Goal: Task Accomplishment & Management: Manage account settings

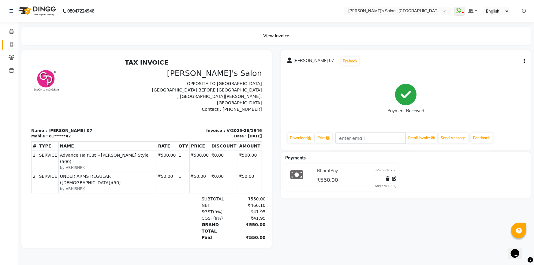
click at [5, 42] on link "Invoice" at bounding box center [9, 45] width 15 height 10
select select "service"
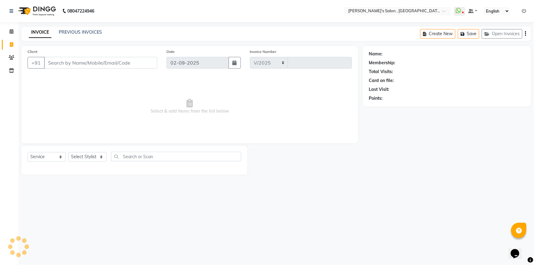
select select "7416"
type input "1947"
drag, startPoint x: 82, startPoint y: 159, endPoint x: 82, endPoint y: 156, distance: 3.1
click at [82, 159] on select "Select Stylist ABHISHEK [PERSON_NAME] AKASH SH ARJUN SIR Manager [PERSON_NAME] …" at bounding box center [87, 156] width 38 height 9
select select "64874"
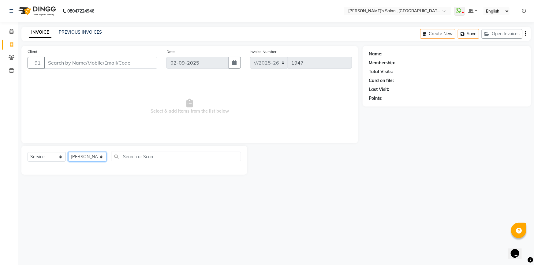
click at [68, 152] on select "Select Stylist ABHISHEK [PERSON_NAME] AKASH SH ARJUN SIR Manager [PERSON_NAME] …" at bounding box center [87, 156] width 38 height 9
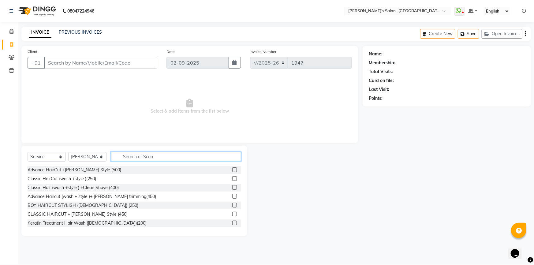
click at [182, 154] on input "text" at bounding box center [176, 156] width 130 height 9
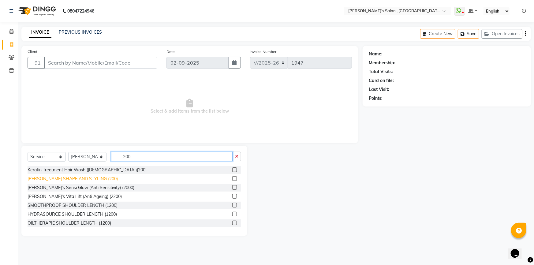
type input "200"
click at [92, 179] on div "[PERSON_NAME] SHAPE AND STYLING (200)" at bounding box center [73, 179] width 90 height 6
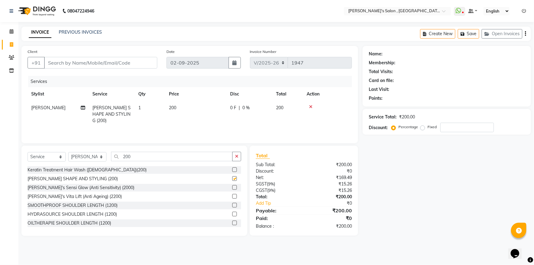
checkbox input "false"
click at [105, 67] on input "Client" at bounding box center [100, 63] width 113 height 12
type input "7"
type input "0"
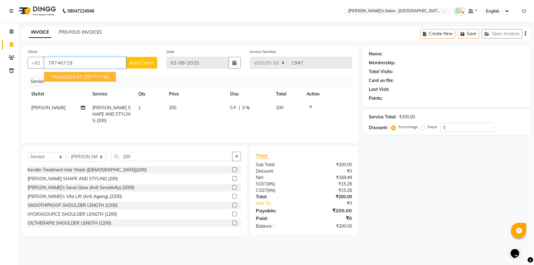
click at [104, 77] on ngb-highlight "78******38" at bounding box center [96, 77] width 25 height 6
type input "78******38"
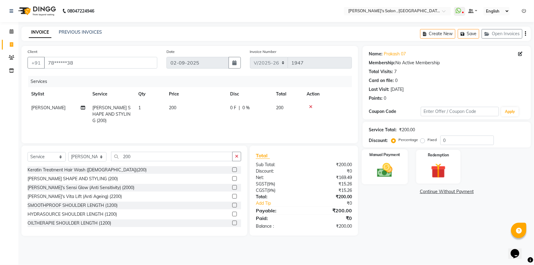
click at [395, 164] on img at bounding box center [385, 170] width 25 height 18
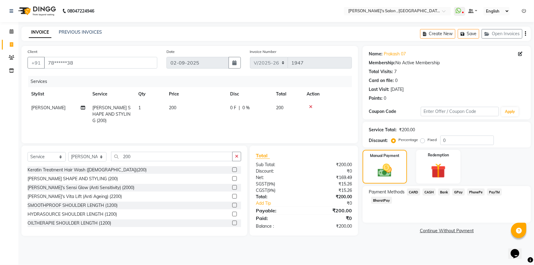
click at [392, 197] on span "BharatPay" at bounding box center [381, 200] width 21 height 7
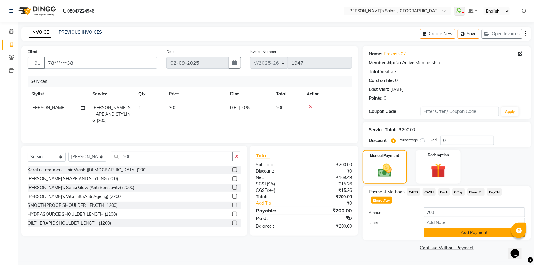
click at [476, 228] on button "Add Payment" at bounding box center [474, 232] width 101 height 9
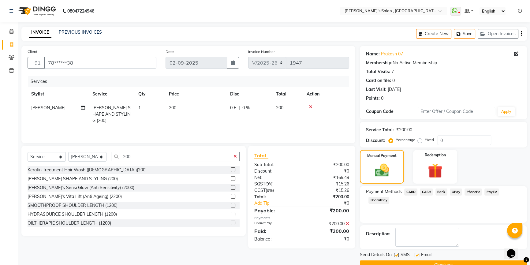
scroll to position [13, 0]
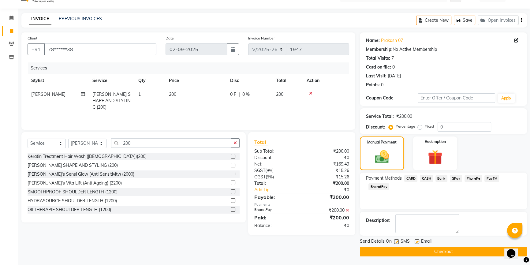
click at [470, 252] on button "Checkout" at bounding box center [443, 251] width 167 height 9
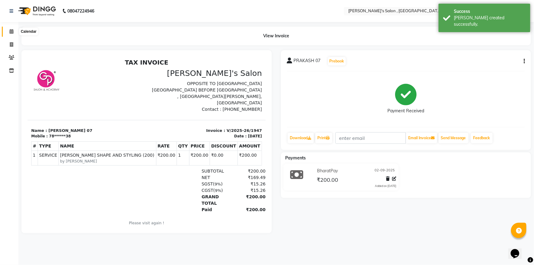
click at [7, 31] on span at bounding box center [11, 31] width 11 height 7
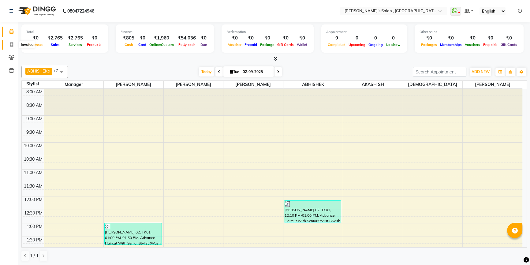
click at [11, 43] on icon at bounding box center [11, 44] width 3 height 5
select select "service"
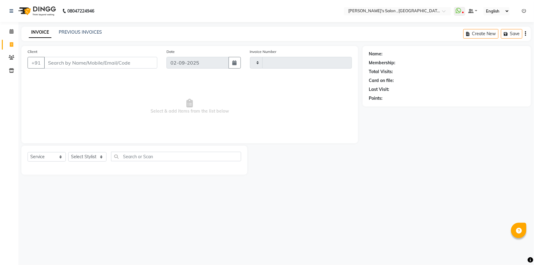
type input "1948"
select select "7416"
click at [10, 58] on icon at bounding box center [12, 57] width 6 height 5
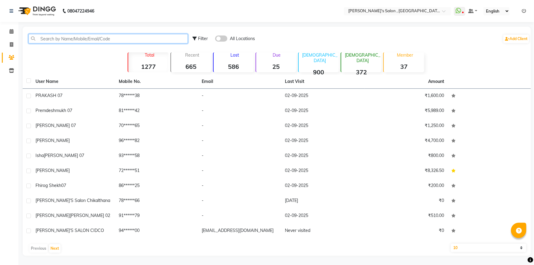
click at [103, 39] on input "text" at bounding box center [108, 38] width 160 height 9
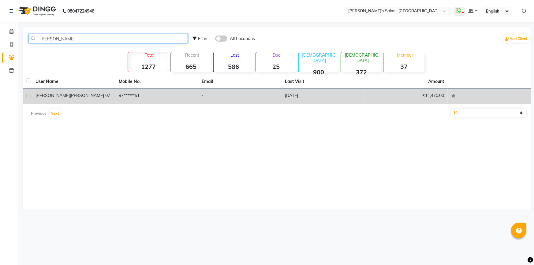
type input "[PERSON_NAME]"
click at [29, 95] on label at bounding box center [28, 96] width 5 height 5
click at [29, 95] on input "checkbox" at bounding box center [28, 96] width 4 height 4
checkbox input "true"
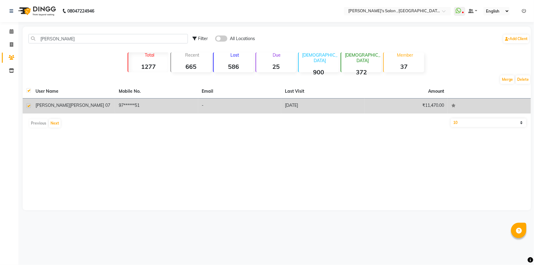
click at [300, 107] on td "[DATE]" at bounding box center [322, 106] width 83 height 15
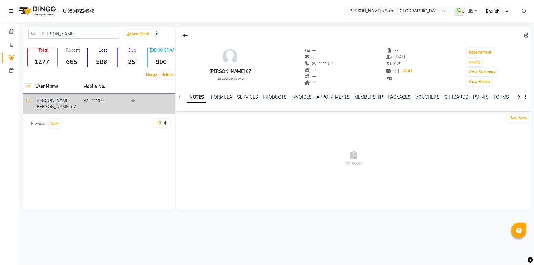
click at [246, 97] on link "SERVICES" at bounding box center [247, 97] width 21 height 6
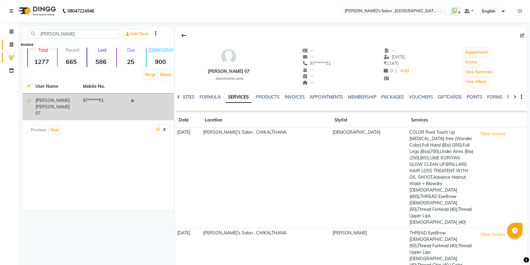
click at [9, 44] on span at bounding box center [11, 44] width 11 height 7
select select "service"
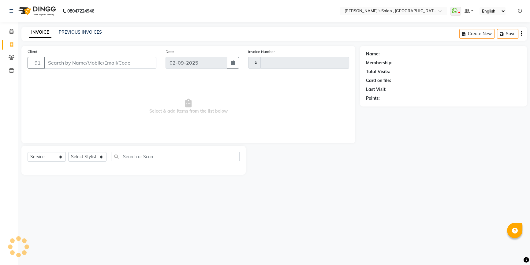
type input "1948"
select select "7416"
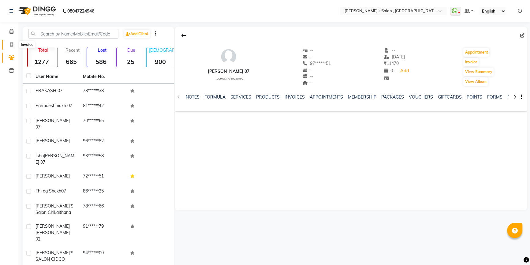
click at [13, 45] on span at bounding box center [11, 44] width 11 height 7
select select "service"
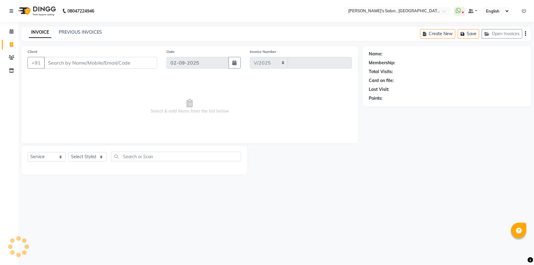
select select "7416"
type input "1948"
drag, startPoint x: 72, startPoint y: 155, endPoint x: 71, endPoint y: 159, distance: 4.6
click at [72, 155] on select "Select Stylist ABHISHEK [PERSON_NAME] AKASH SH ARJUN SIR Manager [PERSON_NAME] …" at bounding box center [87, 156] width 38 height 9
select select "79421"
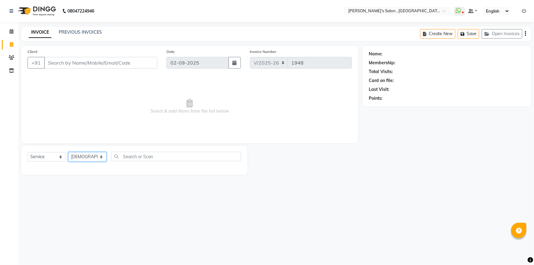
click at [68, 152] on select "Select Stylist ABHISHEK [PERSON_NAME] AKASH SH ARJUN SIR Manager [PERSON_NAME] …" at bounding box center [87, 156] width 38 height 9
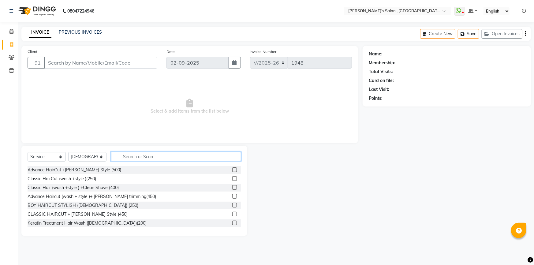
click at [131, 158] on input "text" at bounding box center [176, 156] width 130 height 9
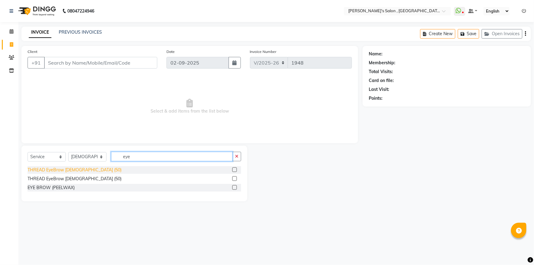
type input "eye"
click at [73, 172] on div "THREAD EyeBrow FEMALE (50)" at bounding box center [75, 170] width 94 height 6
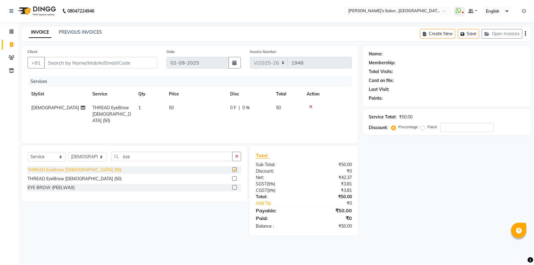
checkbox input "false"
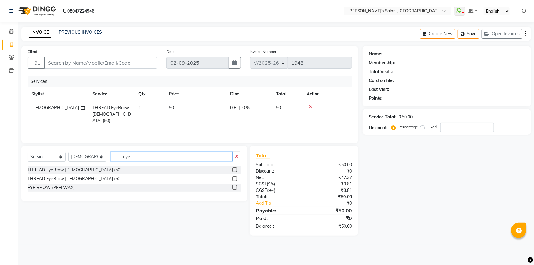
click at [132, 158] on input "eye" at bounding box center [172, 156] width 122 height 9
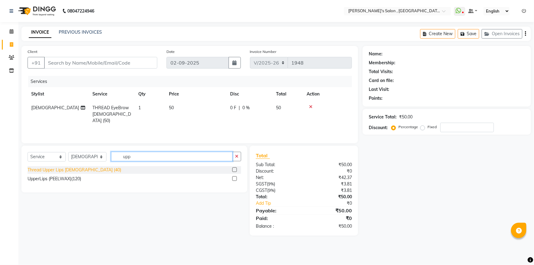
type input "upp"
click at [62, 170] on div "Thread Upper Lips Female (40)" at bounding box center [75, 170] width 94 height 6
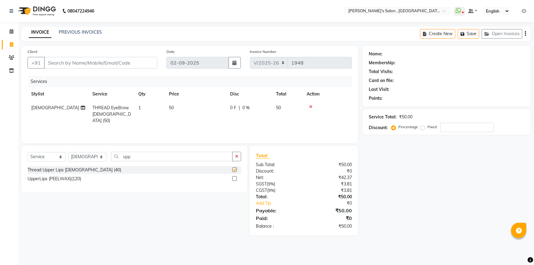
checkbox input "false"
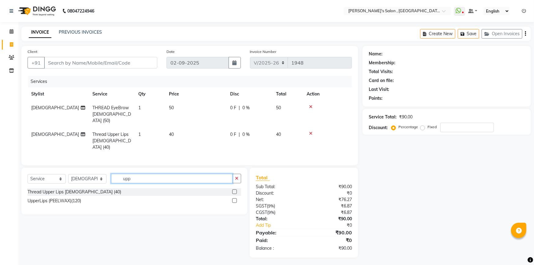
click at [131, 174] on input "upp" at bounding box center [172, 178] width 122 height 9
type input "lowe"
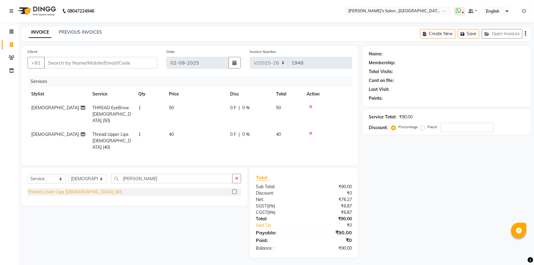
click at [66, 189] on div "Thread Lower Lips FEMALE (40)" at bounding box center [75, 192] width 94 height 6
checkbox input "false"
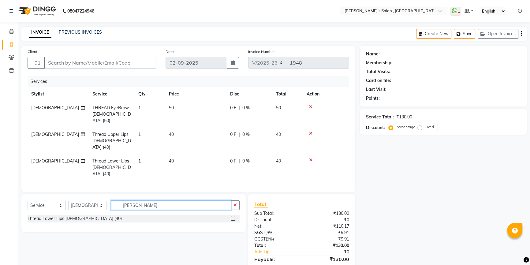
click at [155, 201] on input "lowe" at bounding box center [171, 205] width 120 height 9
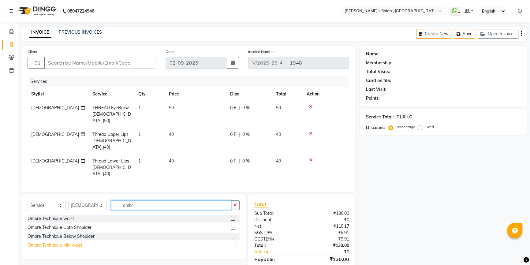
type input "ombr"
click at [79, 242] on div "Ombre Technique Mid waist" at bounding box center [55, 245] width 55 height 6
checkbox input "false"
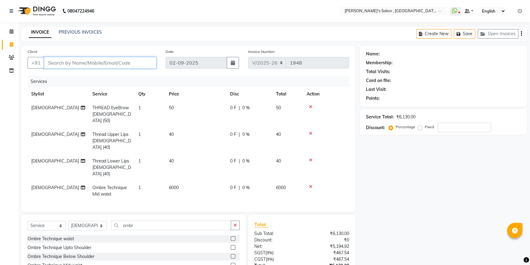
click at [124, 60] on input "Client" at bounding box center [100, 63] width 112 height 12
click at [235, 185] on span "0 F" at bounding box center [233, 188] width 6 height 6
select select "79421"
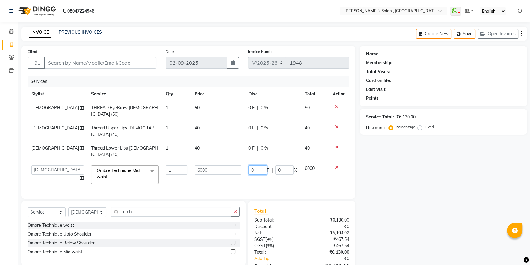
drag, startPoint x: 260, startPoint y: 152, endPoint x: 168, endPoint y: 144, distance: 92.8
click at [168, 162] on tr "ABHISHEK ADITYA J AKASH SH ARJUN SIR Manager MANGESH NAGESH SAHIL SUJATA vaisha…" at bounding box center [189, 175] width 322 height 26
type input "1000"
click at [421, 195] on div "Name: Membership: Total Visits: Card on file: Last Visit: Points: Service Total…" at bounding box center [446, 168] width 172 height 245
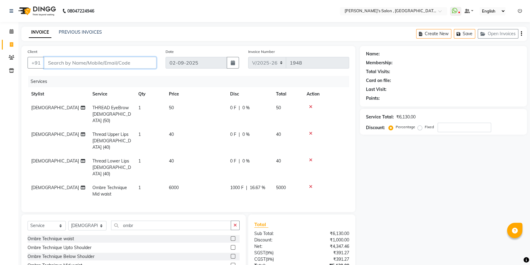
click at [89, 66] on input "Client" at bounding box center [100, 63] width 112 height 12
type input "8"
type input "0"
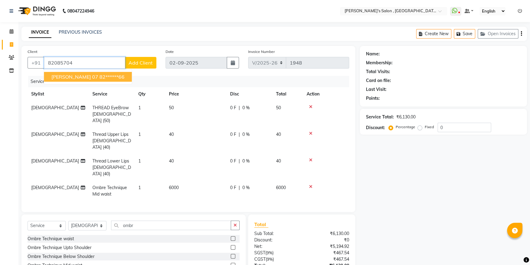
click at [100, 81] on button "SAKSHI NELSON 07 82******66" at bounding box center [88, 77] width 88 height 10
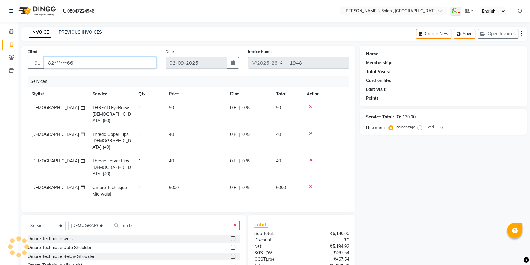
type input "82******66"
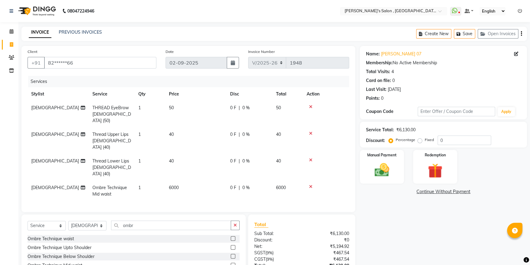
scroll to position [34, 0]
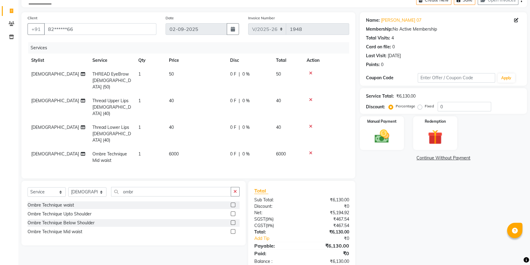
click at [231, 151] on span "0 F" at bounding box center [233, 154] width 6 height 6
select select "79421"
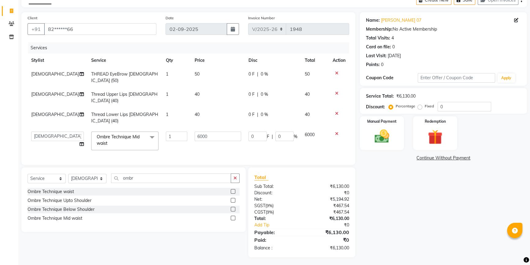
scroll to position [20, 0]
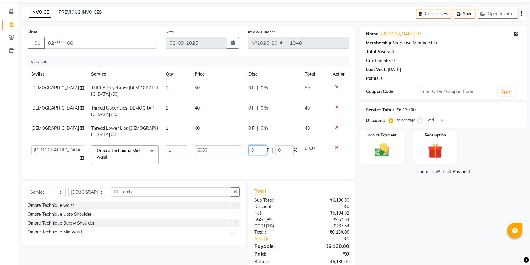
click at [254, 145] on input "0" at bounding box center [258, 149] width 18 height 9
type input "1000"
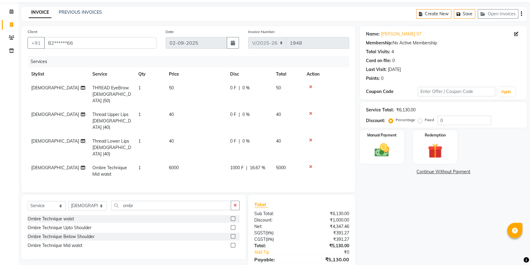
click at [385, 227] on div "Name: Sakshi Nelson 07 Membership: No Active Membership Total Visits: 4 Card on…" at bounding box center [446, 155] width 172 height 259
click at [392, 152] on img at bounding box center [382, 149] width 25 height 17
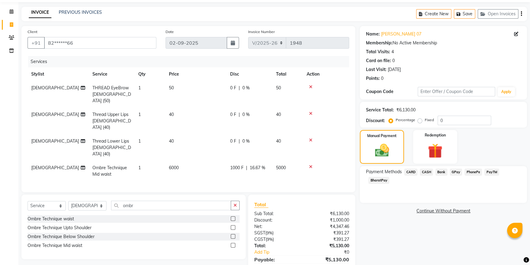
click at [383, 181] on span "BharatPay" at bounding box center [379, 180] width 21 height 7
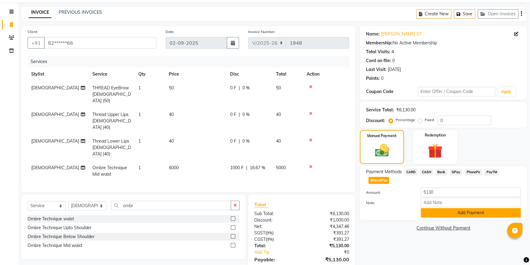
click at [480, 215] on button "Add Payment" at bounding box center [471, 212] width 100 height 9
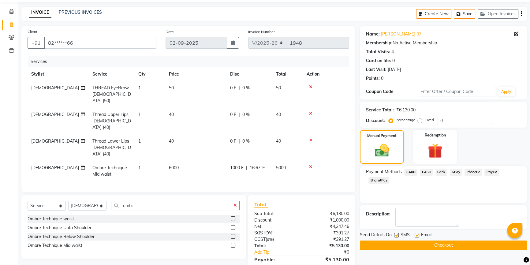
click at [469, 243] on button "Checkout" at bounding box center [443, 245] width 167 height 9
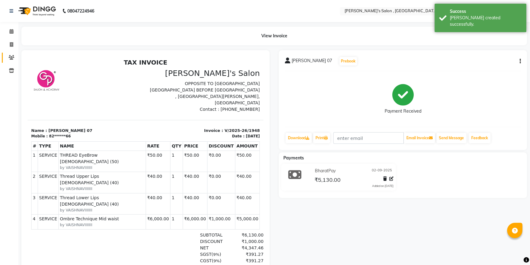
click at [11, 54] on link "Clients" at bounding box center [9, 58] width 15 height 10
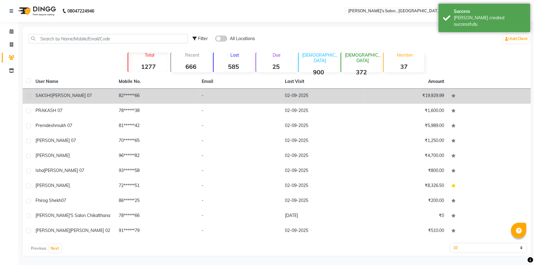
click at [119, 98] on td "82******66" at bounding box center [156, 96] width 83 height 15
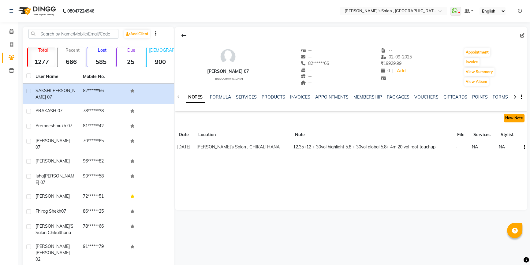
click at [515, 118] on button "New Note" at bounding box center [514, 118] width 21 height 9
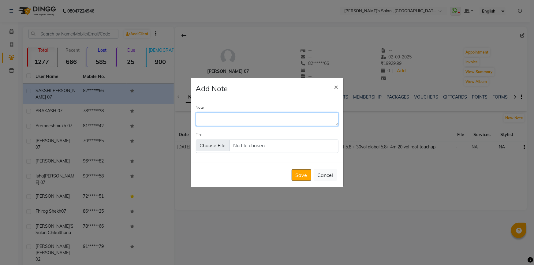
click at [251, 119] on textarea "Note" at bounding box center [267, 119] width 143 height 13
type textarea "4.8 root touch up 5.8+30vol global"
click at [310, 175] on button "Save" at bounding box center [302, 175] width 20 height 12
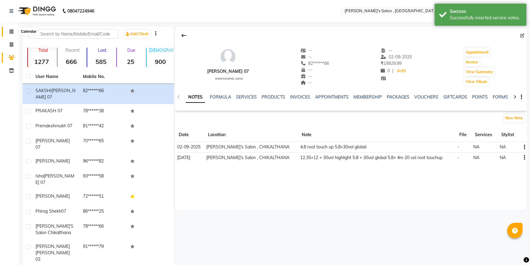
click at [6, 31] on span at bounding box center [11, 31] width 11 height 7
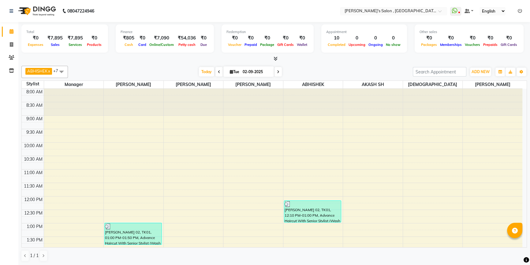
click at [277, 59] on icon at bounding box center [276, 58] width 4 height 5
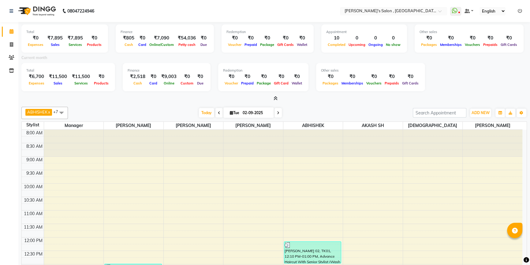
click at [272, 98] on span at bounding box center [274, 99] width 6 height 6
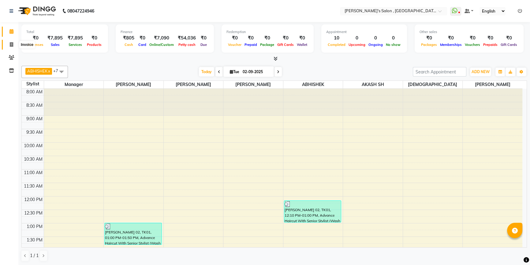
click at [11, 46] on icon at bounding box center [11, 44] width 3 height 5
select select "service"
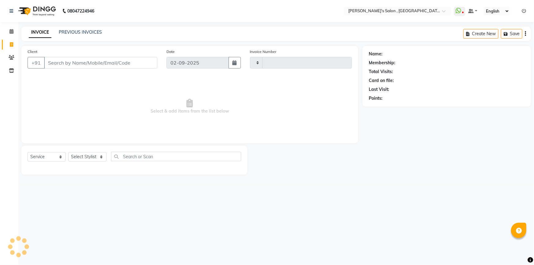
type input "1949"
select select "7416"
click at [96, 62] on input "Client" at bounding box center [100, 63] width 113 height 12
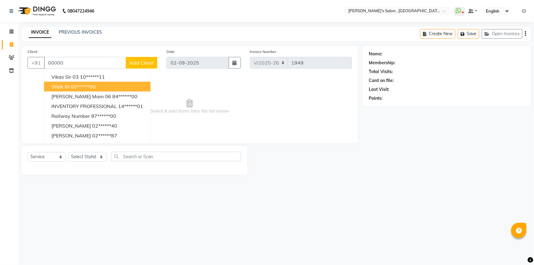
click at [86, 89] on ngb-highlight "00******00" at bounding box center [83, 87] width 25 height 6
type input "00******00"
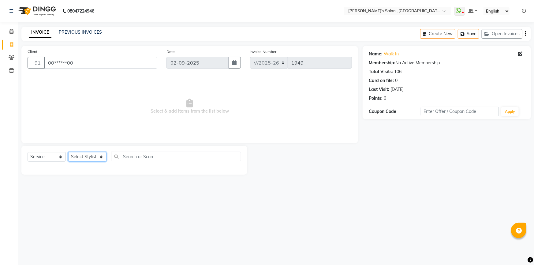
click at [92, 159] on select "Select Stylist ABHISHEK ADITYA J AKASH SH ARJUN SIR Manager MANGESH NAGESH SAHI…" at bounding box center [87, 156] width 38 height 9
select select "67371"
click at [68, 152] on select "Select Stylist ABHISHEK ADITYA J AKASH SH ARJUN SIR Manager MANGESH NAGESH SAHI…" at bounding box center [87, 156] width 38 height 9
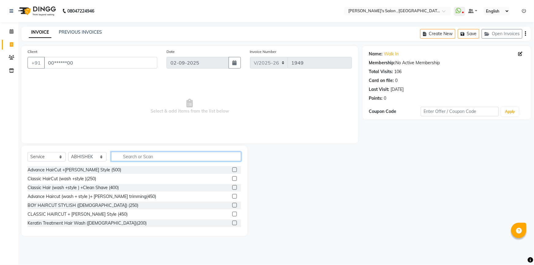
click at [133, 156] on input "text" at bounding box center [176, 156] width 130 height 9
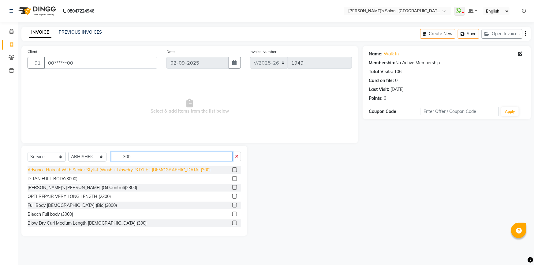
type input "300"
click at [107, 172] on div "Advance Haircut With Senior Stylist (Wash + blowdry+STYLE ) MALE (300)" at bounding box center [119, 170] width 183 height 6
checkbox input "false"
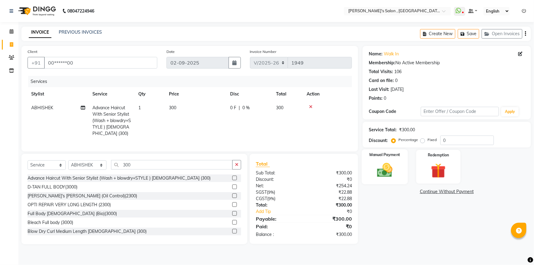
click at [394, 169] on img at bounding box center [385, 170] width 25 height 18
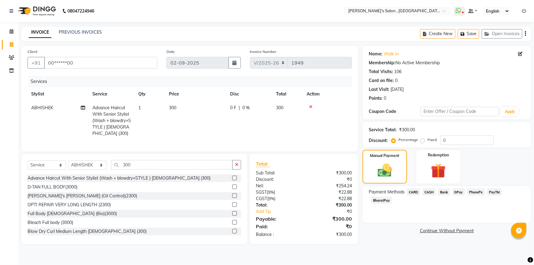
click at [392, 197] on span "BharatPay" at bounding box center [381, 200] width 21 height 7
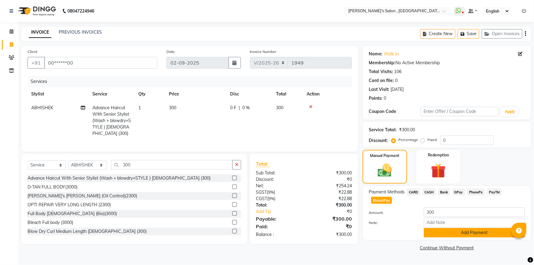
click at [456, 228] on button "Add Payment" at bounding box center [474, 232] width 101 height 9
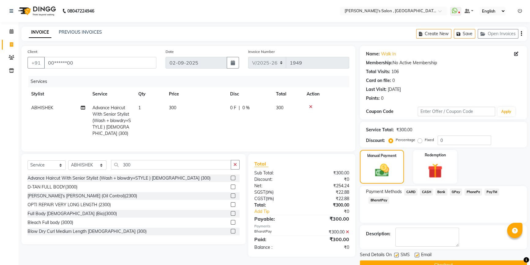
scroll to position [13, 0]
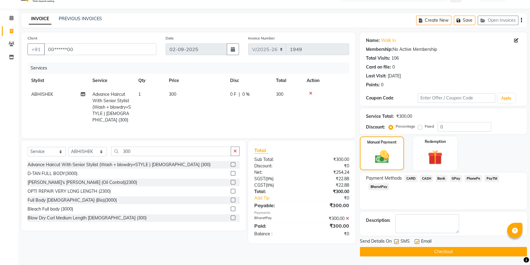
click at [422, 254] on button "Checkout" at bounding box center [443, 251] width 167 height 9
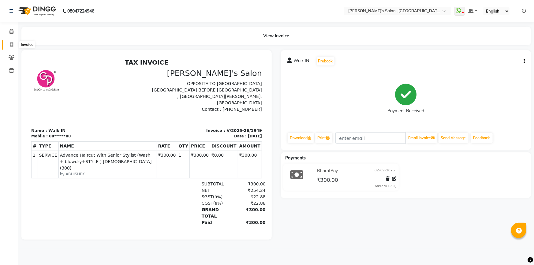
click at [12, 44] on icon at bounding box center [11, 44] width 3 height 5
select select "7416"
select select "service"
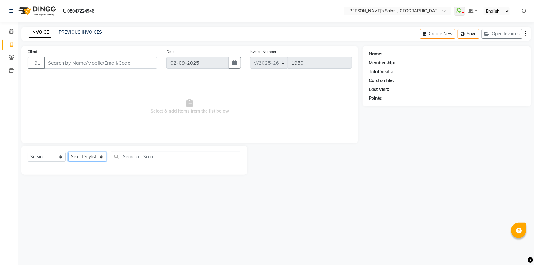
click at [89, 159] on select "Select Stylist ABHISHEK ADITYA J AKASH SH ARJUN SIR Manager MANGESH NAGESH SAHI…" at bounding box center [87, 156] width 38 height 9
select select "67371"
click at [68, 152] on select "Select Stylist ABHISHEK ADITYA J AKASH SH ARJUN SIR Manager MANGESH NAGESH SAHI…" at bounding box center [87, 156] width 38 height 9
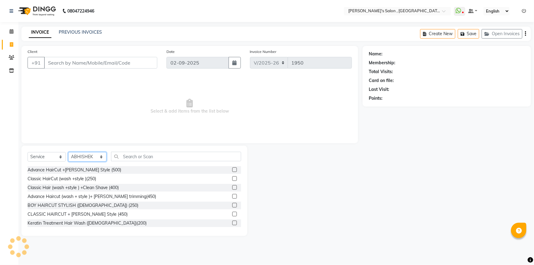
click at [96, 158] on select "Select Stylist ABHISHEK ADITYA J AKASH SH ARJUN SIR Manager MANGESH NAGESH SAHI…" at bounding box center [87, 156] width 38 height 9
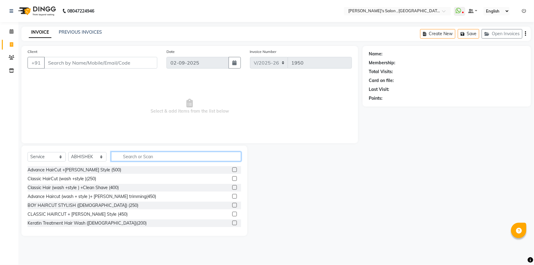
click at [123, 156] on input "text" at bounding box center [176, 156] width 130 height 9
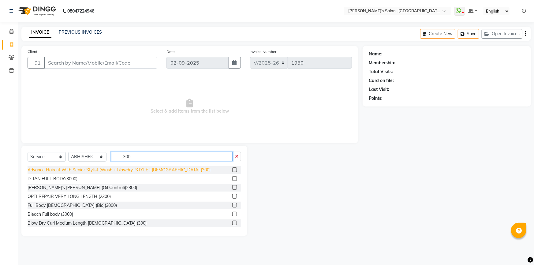
type input "300"
click at [113, 170] on div "Advance Haircut With Senior Stylist (Wash + blowdry+STYLE ) MALE (300)" at bounding box center [119, 170] width 183 height 6
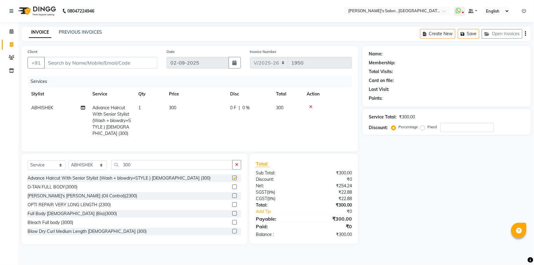
checkbox input "false"
click at [134, 167] on input "300" at bounding box center [172, 164] width 122 height 9
type input "3"
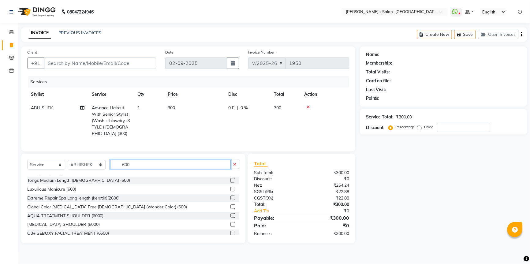
scroll to position [167, 0]
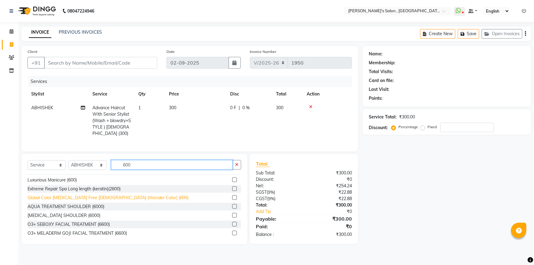
type input "600"
click at [90, 201] on div "Global Color Ammonia Free Male (Wonder Color) (600)" at bounding box center [108, 198] width 161 height 6
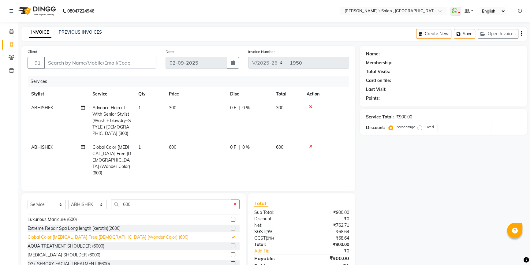
checkbox input "false"
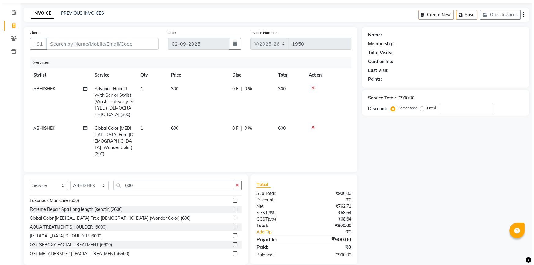
scroll to position [0, 0]
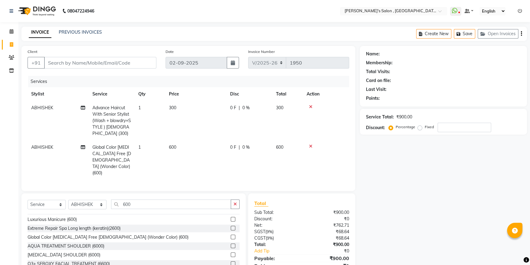
click at [310, 107] on icon at bounding box center [310, 107] width 3 height 4
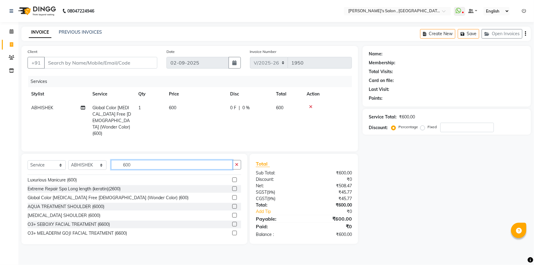
click at [203, 160] on input "600" at bounding box center [172, 164] width 122 height 9
type input "6"
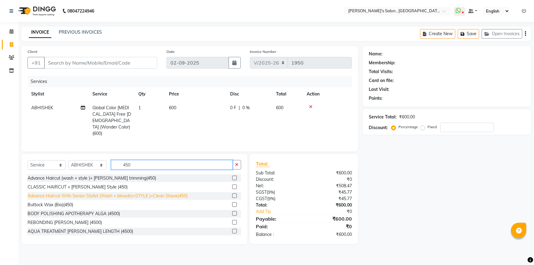
type input "450"
click at [142, 193] on div "Advance Haircut With Senior Stylist (Wash + blowdry+STYLE )+Clean Shave(450)" at bounding box center [108, 196] width 160 height 6
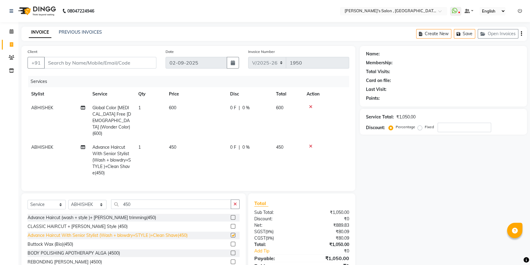
checkbox input "false"
click at [119, 59] on input "Client" at bounding box center [100, 63] width 112 height 12
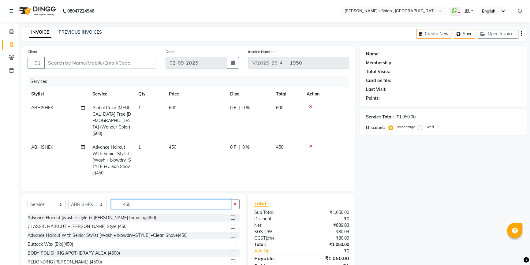
click at [152, 200] on input "450" at bounding box center [171, 204] width 120 height 9
type input "4"
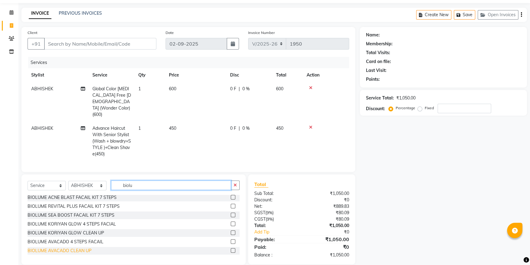
scroll to position [139, 0]
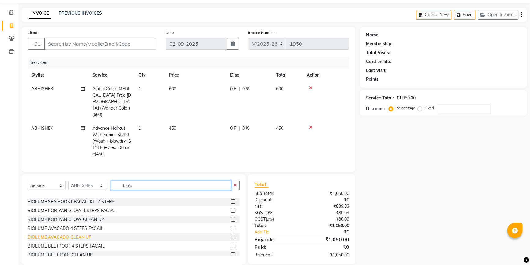
type input "biolu"
click at [61, 234] on div "BIOLUME AVACADO CLEAN UP" at bounding box center [60, 237] width 64 height 6
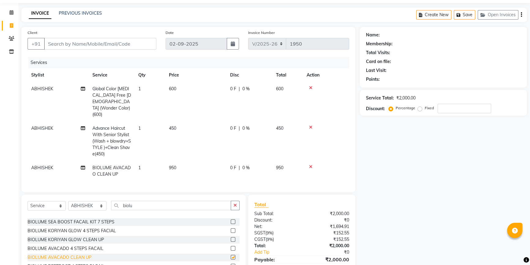
checkbox input "false"
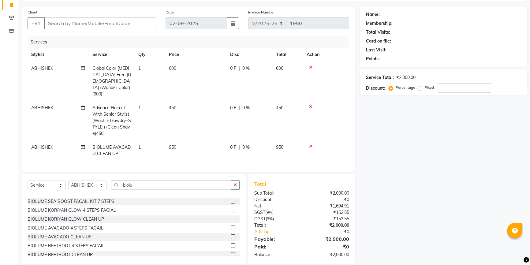
scroll to position [0, 0]
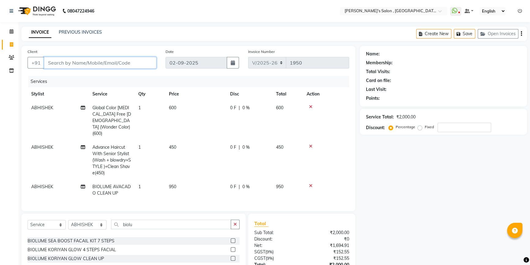
click at [120, 61] on input "Client" at bounding box center [100, 63] width 112 height 12
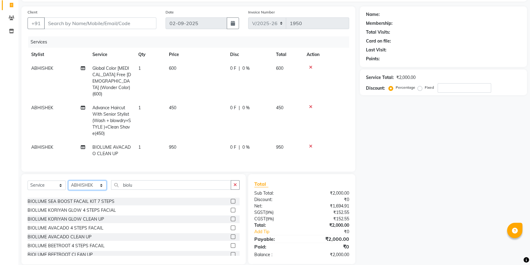
click at [84, 181] on select "Select Stylist ABHISHEK ADITYA J AKASH SH ARJUN SIR Manager MANGESH NAGESH SAHI…" at bounding box center [87, 185] width 38 height 9
select select "64901"
click at [68, 181] on select "Select Stylist ABHISHEK ADITYA J AKASH SH ARJUN SIR Manager MANGESH NAGESH SAHI…" at bounding box center [87, 185] width 38 height 9
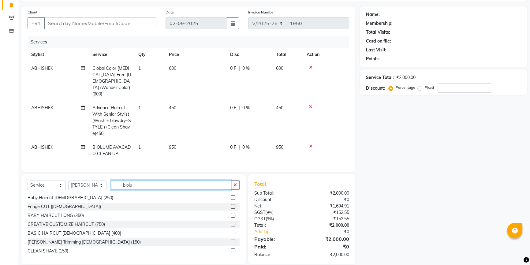
click at [138, 180] on input "biolu" at bounding box center [171, 184] width 120 height 9
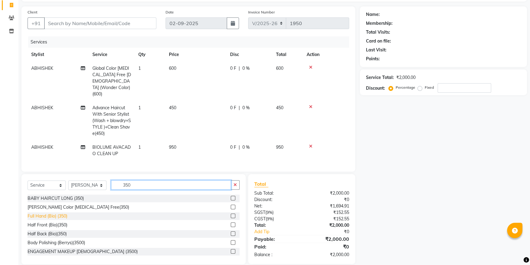
type input "350"
click at [59, 213] on div "Full Hand (Bio) (350)" at bounding box center [48, 216] width 40 height 6
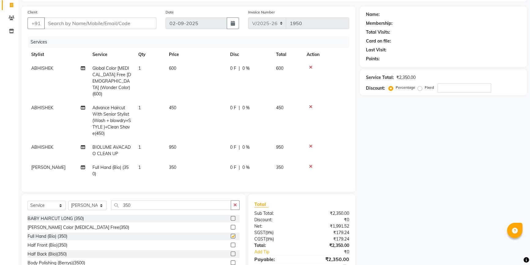
checkbox input "false"
click at [170, 165] on span "350" at bounding box center [172, 168] width 7 height 6
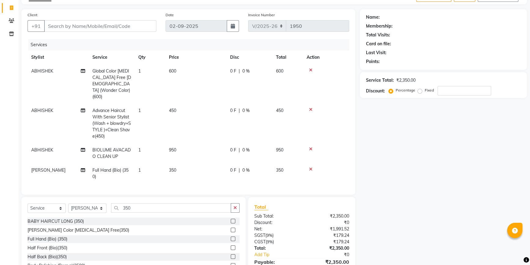
select select "64901"
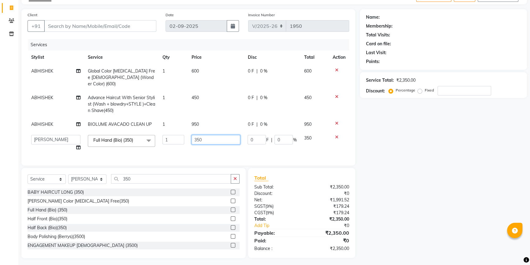
click at [196, 137] on input "350" at bounding box center [216, 139] width 49 height 9
type input "450"
click at [404, 180] on div "Name: Membership: Total Visits: Card on file: Last Visit: Points: Service Total…" at bounding box center [446, 133] width 172 height 249
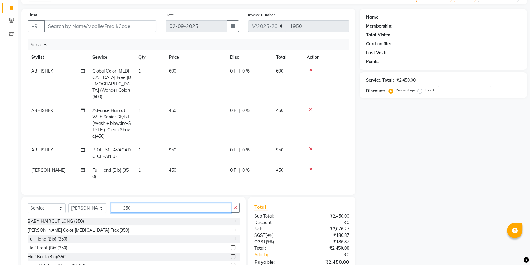
click at [156, 203] on input "350" at bounding box center [171, 207] width 120 height 9
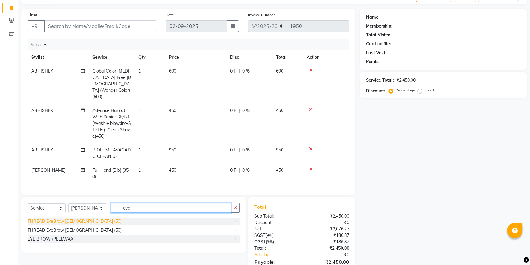
type input "eye"
click at [54, 218] on div "THREAD EyeBrow FEMALE (50)" at bounding box center [75, 221] width 94 height 6
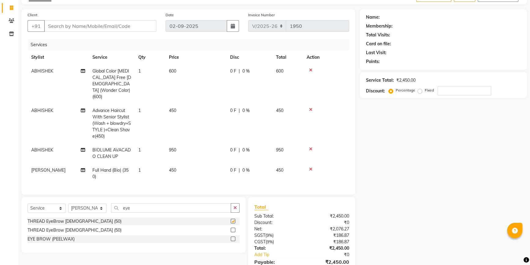
checkbox input "false"
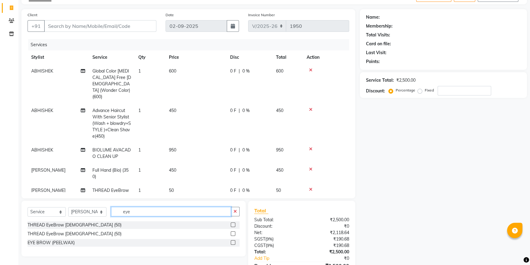
click at [154, 214] on input "eye" at bounding box center [171, 211] width 120 height 9
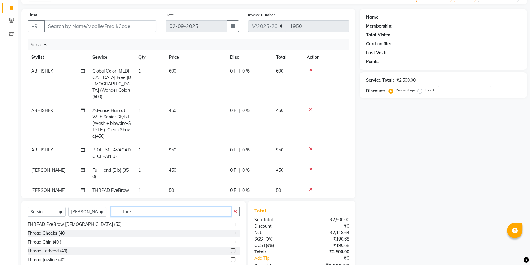
scroll to position [72, 0]
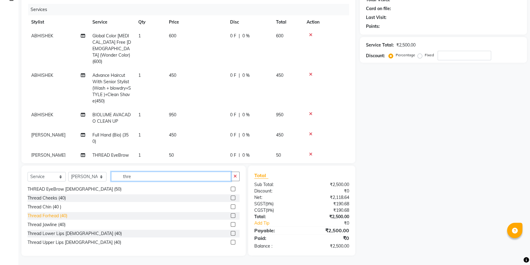
type input "thre"
click at [58, 217] on div "Thread Forhead (40)" at bounding box center [48, 216] width 40 height 6
checkbox input "false"
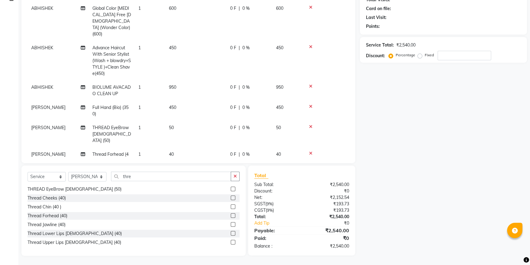
scroll to position [28, 0]
click at [68, 245] on div "Thread Upper Lips Female (40)" at bounding box center [75, 242] width 94 height 6
checkbox input "false"
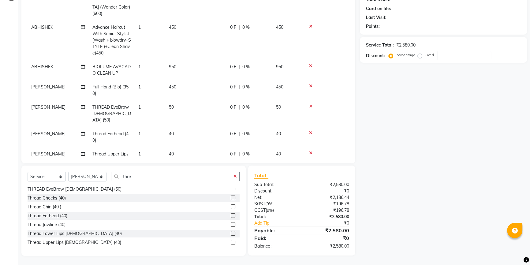
click at [150, 182] on div "Select Service Product Membership Package Voucher Prepaid Gift Card Select Styl…" at bounding box center [134, 179] width 212 height 14
click at [151, 179] on input "thre" at bounding box center [171, 176] width 120 height 9
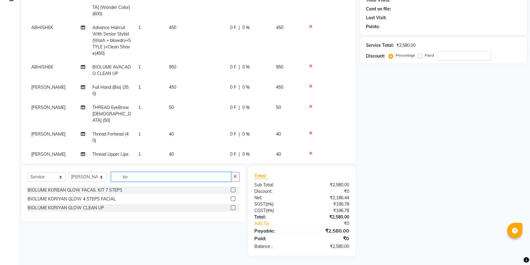
scroll to position [72, 0]
type input "ko"
click at [92, 208] on div "BIOLUME KORIYAN GLOW CLEAN UP" at bounding box center [66, 208] width 77 height 6
checkbox input "false"
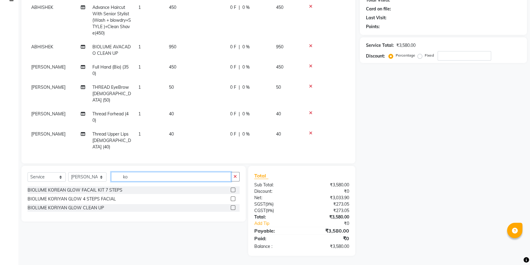
click at [141, 181] on input "ko" at bounding box center [171, 176] width 120 height 9
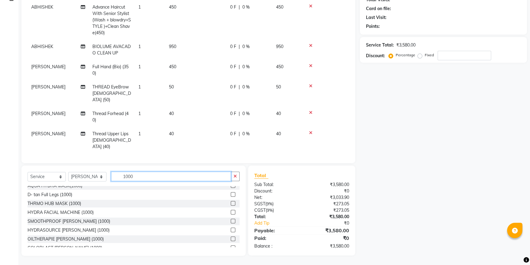
scroll to position [0, 0]
click at [129, 176] on input "1000" at bounding box center [171, 176] width 120 height 9
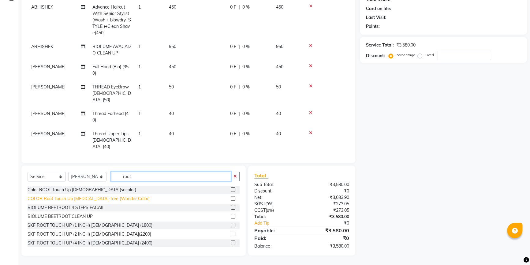
type input "root"
click at [90, 199] on div "COLOR Root Touch Up Ammonia-free (Wonder Color)" at bounding box center [89, 199] width 122 height 6
checkbox input "false"
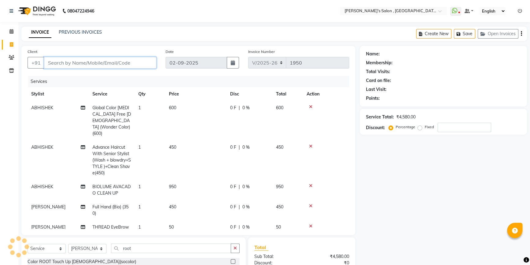
click at [123, 67] on input "Client" at bounding box center [100, 63] width 112 height 12
type input "9"
type input "0"
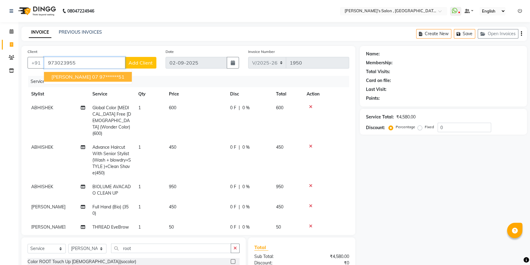
click at [109, 76] on ngb-highlight "97******51" at bounding box center [112, 77] width 25 height 6
type input "97******51"
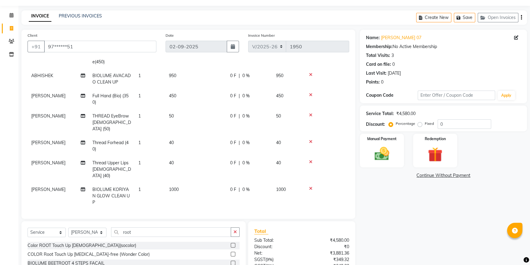
scroll to position [72, 0]
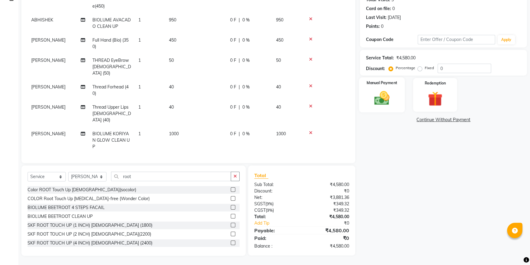
click at [392, 98] on img at bounding box center [382, 97] width 25 height 17
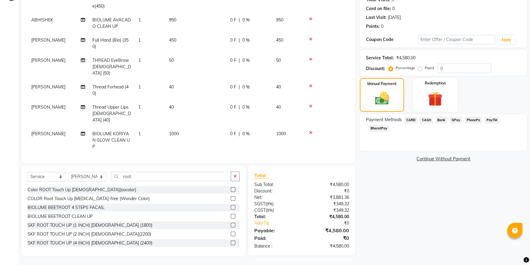
click at [387, 129] on span "BharatPay" at bounding box center [379, 128] width 21 height 7
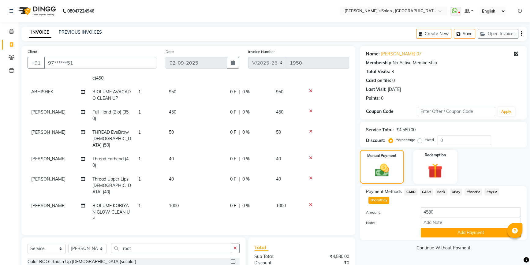
scroll to position [55, 0]
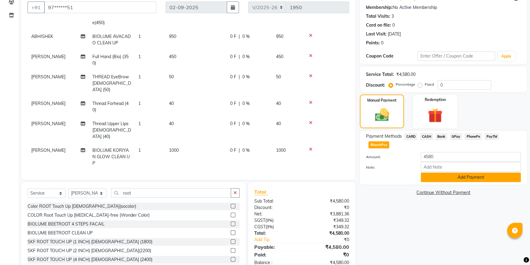
click at [460, 177] on button "Add Payment" at bounding box center [471, 177] width 100 height 9
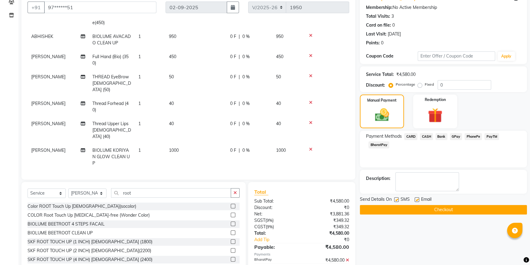
click at [434, 208] on button "Checkout" at bounding box center [443, 209] width 167 height 9
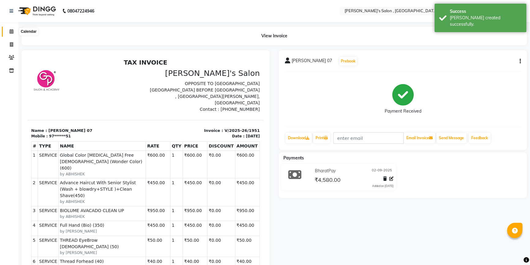
click at [11, 33] on icon at bounding box center [11, 31] width 4 height 5
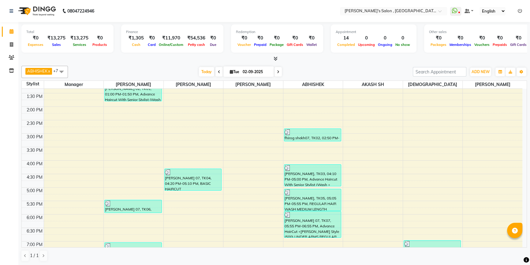
scroll to position [190, 0]
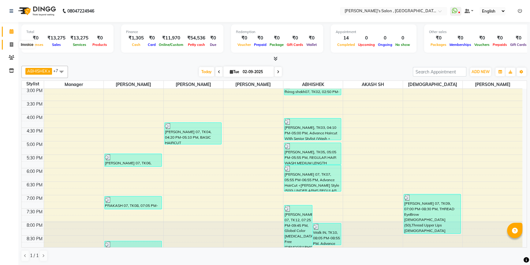
click at [13, 47] on span at bounding box center [11, 44] width 11 height 7
select select "7416"
select select "service"
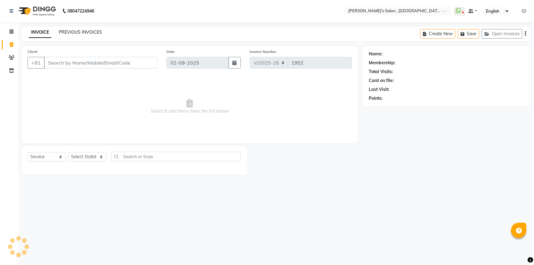
click at [98, 33] on link "PREVIOUS INVOICES" at bounding box center [80, 32] width 43 height 6
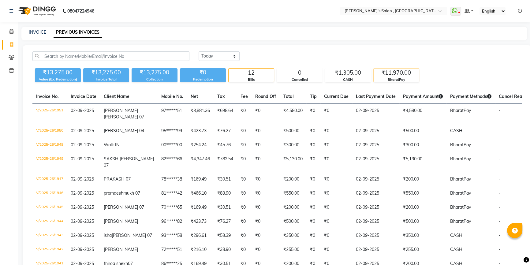
click at [405, 76] on div "₹11,970.00" at bounding box center [396, 73] width 45 height 9
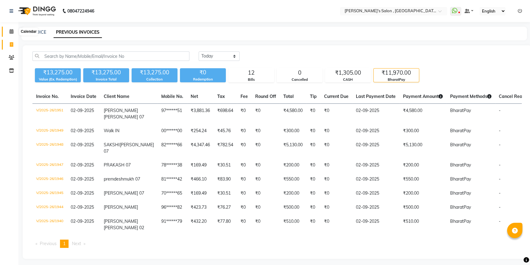
click at [9, 33] on span at bounding box center [11, 31] width 11 height 7
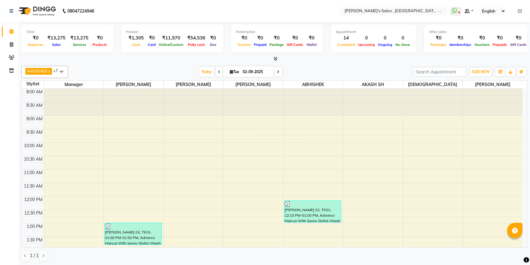
click at [276, 61] on icon at bounding box center [276, 58] width 4 height 5
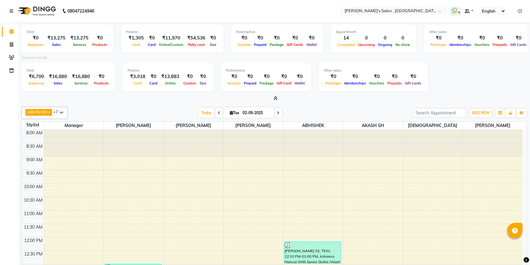
click at [276, 99] on icon at bounding box center [276, 98] width 4 height 5
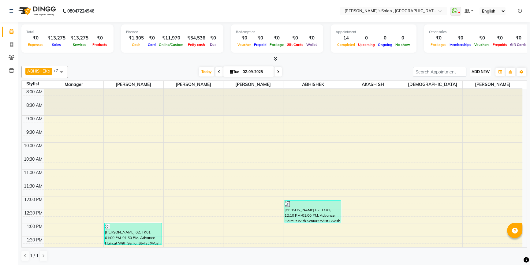
click at [480, 70] on span "ADD NEW" at bounding box center [481, 72] width 18 height 5
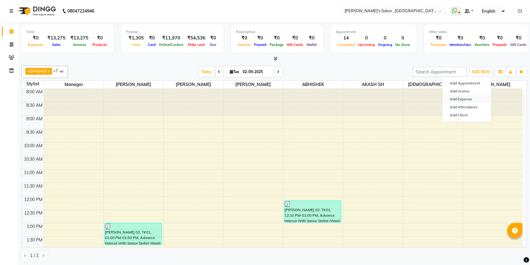
click at [467, 101] on link "Add Expense" at bounding box center [467, 99] width 48 height 8
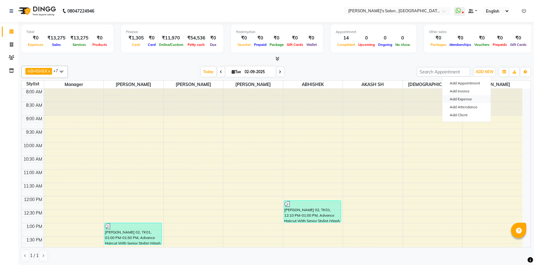
select select "1"
select select "6520"
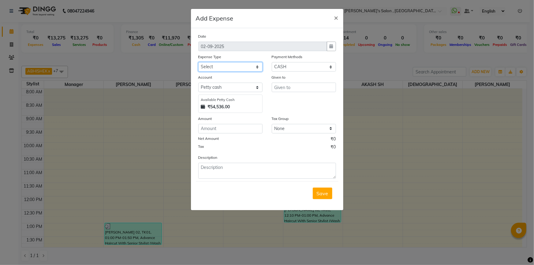
click at [228, 69] on select "Select Advance Salary BANK TRANFAR Cash transfer to hub Client Snacks DISTRIBUT…" at bounding box center [230, 66] width 64 height 9
select select "11136"
click at [198, 62] on select "Select Advance Salary BANK TRANFAR Cash transfer to hub Client Snacks DISTRIBUT…" at bounding box center [230, 66] width 64 height 9
click at [306, 86] on input "text" at bounding box center [304, 87] width 64 height 9
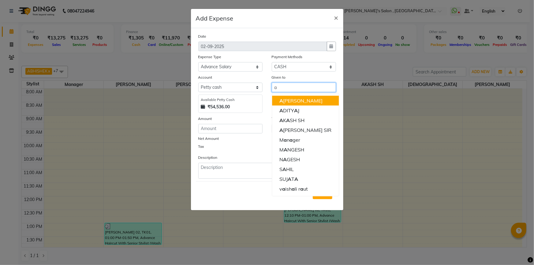
click at [303, 100] on ngb-highlight "A BHISHEK" at bounding box center [301, 101] width 43 height 6
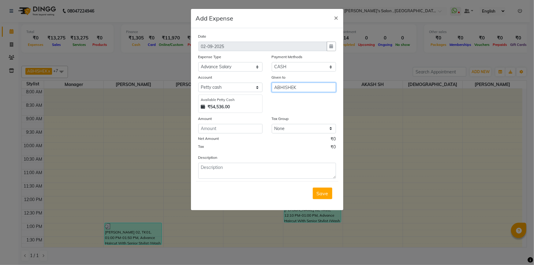
type input "ABHISHEK"
click at [310, 67] on select "Select CARD Voucher Package CASH Points Bank Wallet Prepaid GPay PhonePe PayTM …" at bounding box center [304, 66] width 64 height 9
select select "7"
click at [272, 62] on select "Select CARD Voucher Package CASH Points Bank Wallet Prepaid GPay PhonePe PayTM …" at bounding box center [304, 66] width 64 height 9
select select "6521"
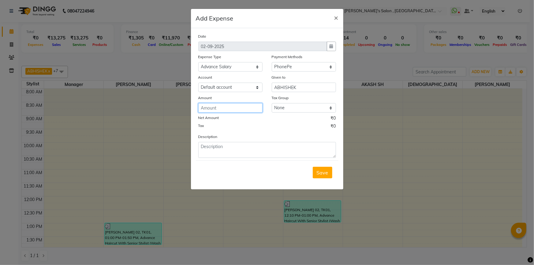
click at [229, 110] on input "number" at bounding box center [230, 107] width 64 height 9
type input "500"
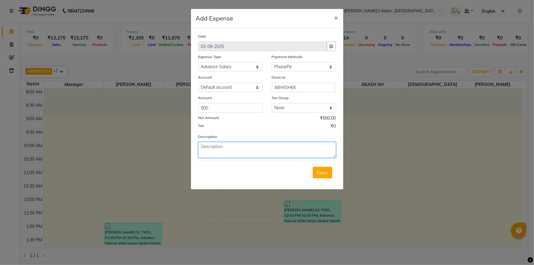
click at [226, 152] on textarea at bounding box center [267, 150] width 138 height 16
type textarea "abhishek"
click at [328, 175] on span "Save" at bounding box center [323, 173] width 12 height 6
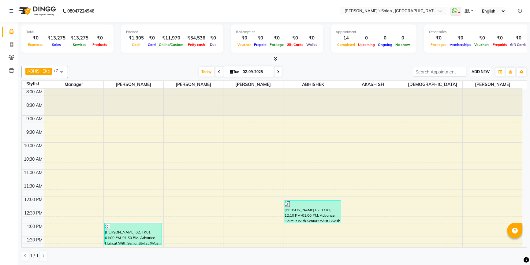
click at [478, 72] on span "ADD NEW" at bounding box center [481, 72] width 18 height 5
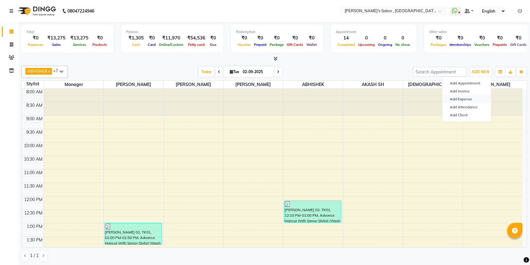
click at [471, 98] on link "Add Expense" at bounding box center [467, 99] width 48 height 8
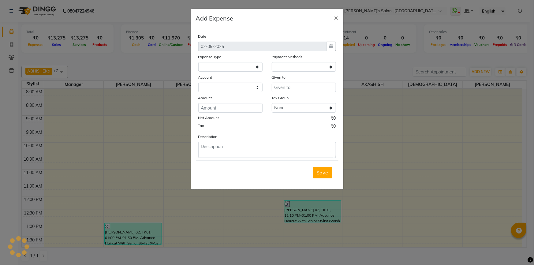
select select
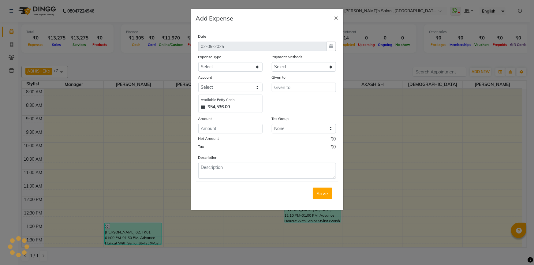
select select "1"
select select "6520"
click at [219, 65] on select "Select Advance Salary BANK TRANFAR Cash transfer to hub Client Snacks DISTRIBUT…" at bounding box center [230, 66] width 64 height 9
select select "11137"
click at [198, 62] on select "Select Advance Salary BANK TRANFAR Cash transfer to hub Client Snacks DISTRIBUT…" at bounding box center [230, 66] width 64 height 9
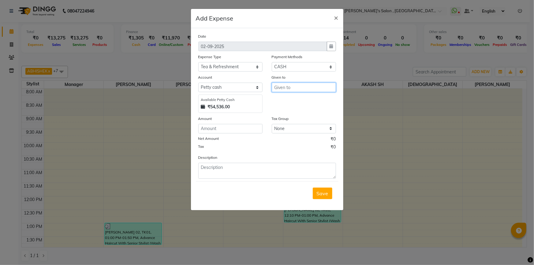
click at [289, 88] on input "text" at bounding box center [304, 87] width 64 height 9
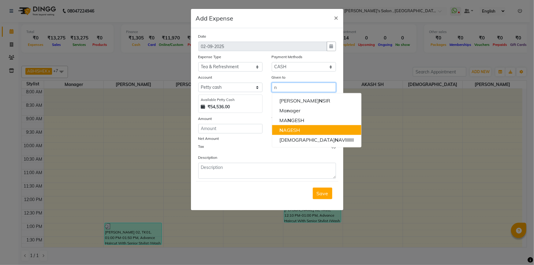
click at [294, 128] on ngb-highlight "N AGESH" at bounding box center [290, 130] width 21 height 6
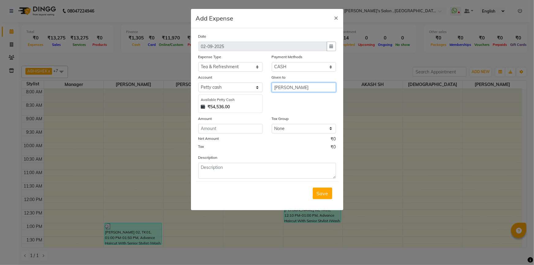
type input "[PERSON_NAME]"
click at [228, 131] on input "number" at bounding box center [230, 128] width 64 height 9
type input "60"
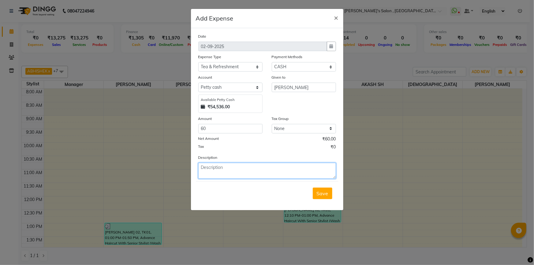
click at [208, 171] on textarea at bounding box center [267, 171] width 138 height 16
type textarea "tea milk coffee"
click at [318, 194] on span "Save" at bounding box center [323, 193] width 12 height 6
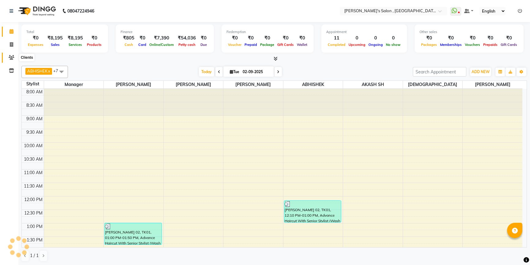
click at [10, 58] on icon at bounding box center [12, 57] width 6 height 5
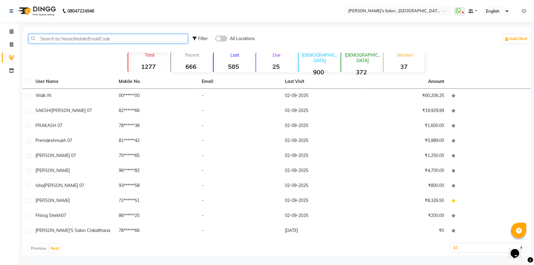
click at [86, 39] on input "text" at bounding box center [108, 38] width 160 height 9
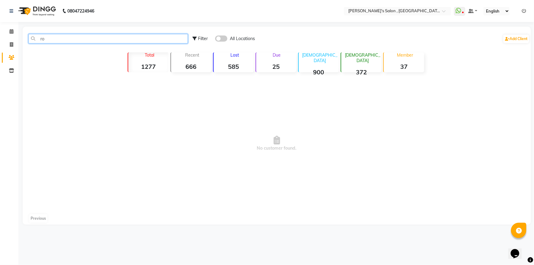
type input "r"
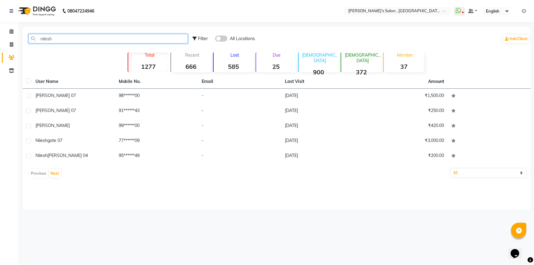
type input "nilesh"
click at [462, 173] on select "10 50 100" at bounding box center [489, 173] width 76 height 9
select select "50"
click at [451, 169] on select "10 50 100" at bounding box center [489, 173] width 76 height 9
click at [62, 38] on input "nilesh" at bounding box center [108, 38] width 160 height 9
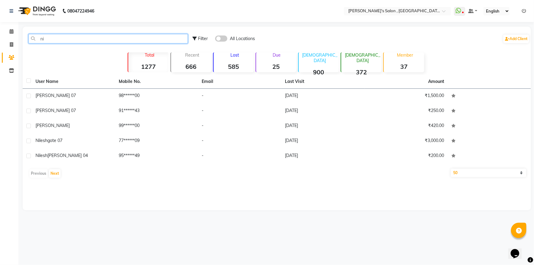
type input "n"
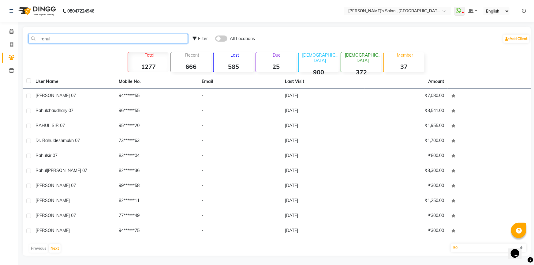
type input "rahul"
click at [469, 247] on select "10 50 100" at bounding box center [489, 248] width 76 height 9
select select "100"
click at [451, 244] on select "10 50 100" at bounding box center [489, 248] width 76 height 9
click at [13, 46] on icon at bounding box center [11, 44] width 3 height 5
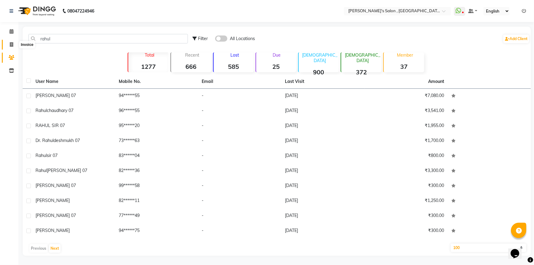
select select "7416"
select select "service"
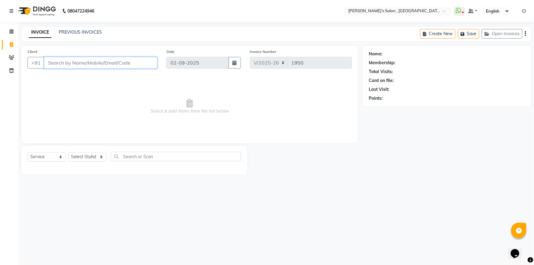
click at [86, 62] on input "Client" at bounding box center [100, 63] width 113 height 12
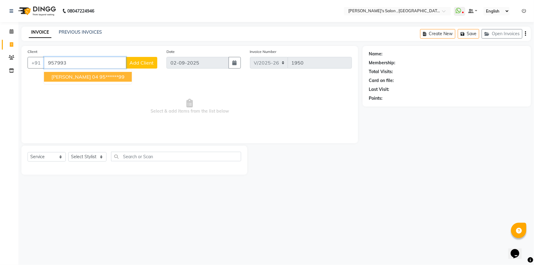
click at [91, 77] on span "[PERSON_NAME] 04" at bounding box center [74, 77] width 47 height 6
type input "95******99"
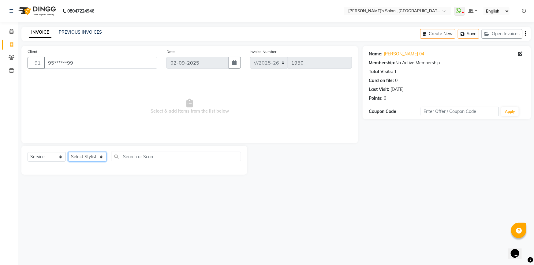
click at [92, 159] on select "Select Stylist ABHISHEK [PERSON_NAME] AKASH SH ARJUN SIR Manager [PERSON_NAME] …" at bounding box center [87, 156] width 38 height 9
select select "64874"
click at [68, 152] on select "Select Stylist ABHISHEK [PERSON_NAME] AKASH SH ARJUN SIR Manager [PERSON_NAME] …" at bounding box center [87, 156] width 38 height 9
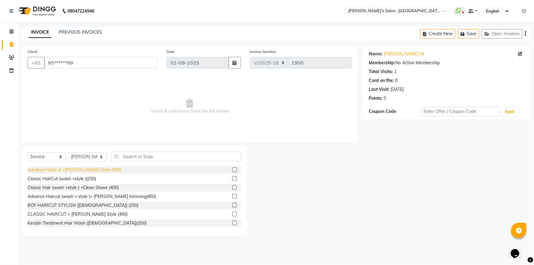
click at [86, 169] on div "Advance HairCut +[PERSON_NAME] Style (500)" at bounding box center [75, 170] width 94 height 6
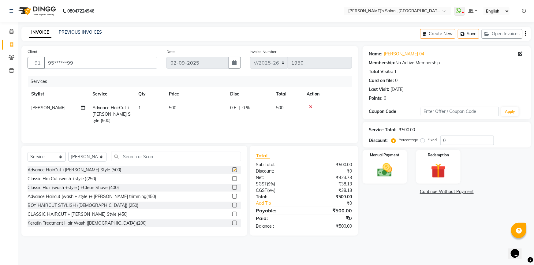
checkbox input "false"
click at [370, 165] on div "Manual Payment" at bounding box center [385, 166] width 46 height 35
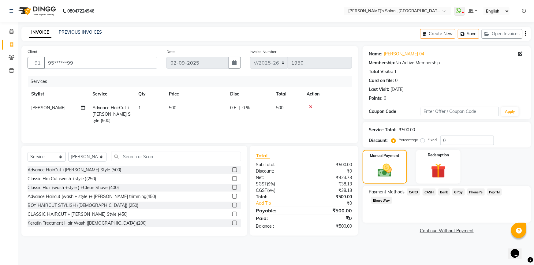
click at [425, 193] on span "CASH" at bounding box center [429, 192] width 13 height 7
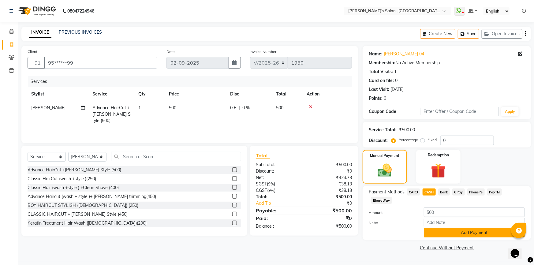
click at [444, 228] on button "Add Payment" at bounding box center [474, 232] width 101 height 9
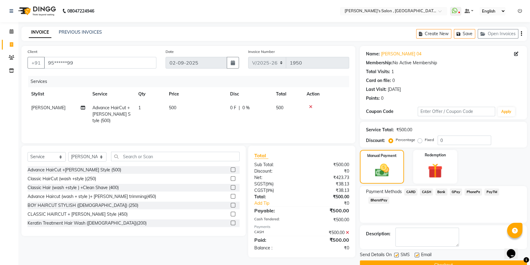
click at [445, 263] on button "Checkout" at bounding box center [443, 265] width 167 height 9
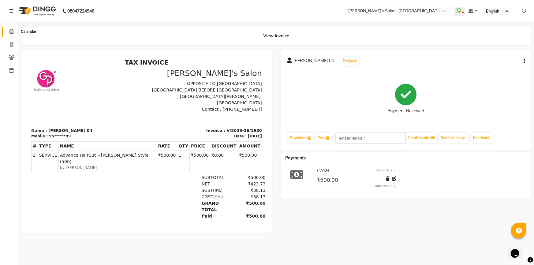
click at [9, 30] on icon at bounding box center [11, 31] width 4 height 5
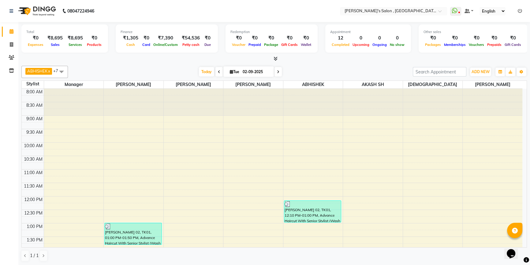
click at [273, 58] on span at bounding box center [274, 59] width 6 height 6
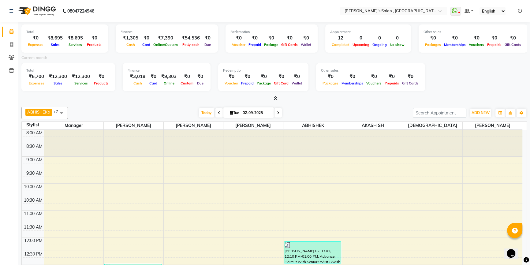
click at [274, 98] on icon at bounding box center [276, 98] width 4 height 5
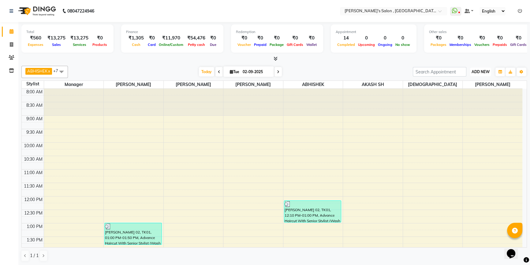
click at [489, 73] on span "ADD NEW" at bounding box center [481, 72] width 18 height 5
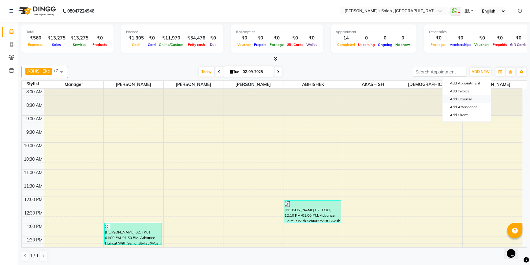
click at [463, 102] on link "Add Expense" at bounding box center [467, 99] width 48 height 8
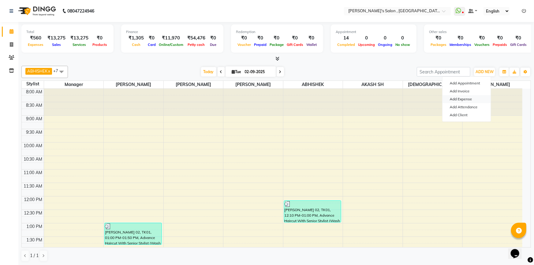
select select "1"
select select "6520"
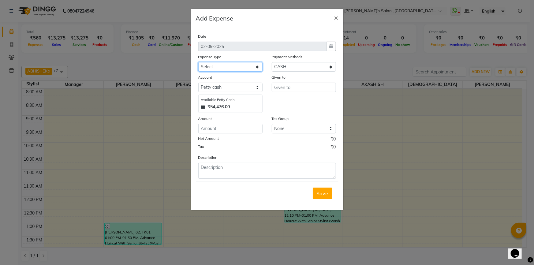
drag, startPoint x: 247, startPoint y: 68, endPoint x: 248, endPoint y: 71, distance: 3.1
click at [247, 68] on select "Select Advance Salary BANK TRANFAR Cash transfer to hub Client Snacks DISTRIBUT…" at bounding box center [230, 66] width 64 height 9
select select "11136"
click at [198, 62] on select "Select Advance Salary BANK TRANFAR Cash transfer to hub Client Snacks DISTRIBUT…" at bounding box center [230, 66] width 64 height 9
click at [296, 71] on select "Select CARD Voucher Package CASH Points Bank Wallet Prepaid GPay PhonePe PayTM …" at bounding box center [304, 66] width 64 height 9
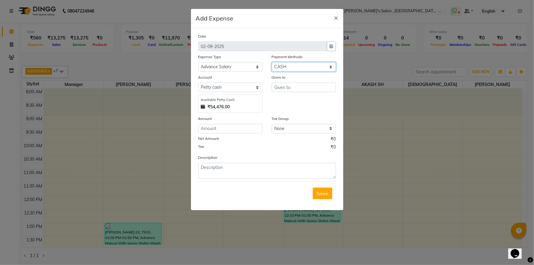
click at [298, 64] on select "Select CARD Voucher Package CASH Points Bank Wallet Prepaid GPay PhonePe PayTM …" at bounding box center [304, 66] width 64 height 9
select select "7"
click at [272, 62] on select "Select CARD Voucher Package CASH Points Bank Wallet Prepaid GPay PhonePe PayTM …" at bounding box center [304, 66] width 64 height 9
select select "6521"
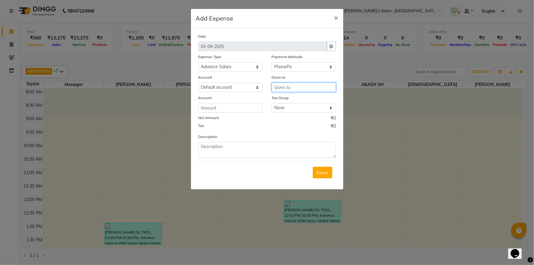
click at [290, 89] on input "text" at bounding box center [304, 87] width 64 height 9
click at [300, 103] on ngb-highlight "v aishali raut" at bounding box center [301, 101] width 42 height 6
type input "[PERSON_NAME]"
click at [237, 113] on input "number" at bounding box center [230, 107] width 64 height 9
type input "760"
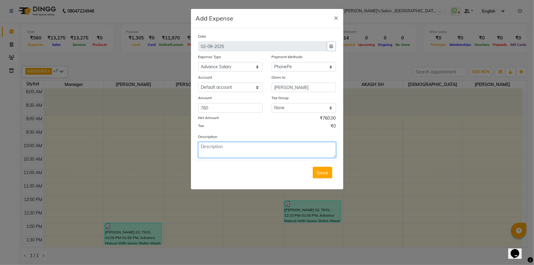
click at [223, 153] on textarea at bounding box center [267, 150] width 138 height 16
type textarea "vaishali insurance"
click at [316, 170] on button "Save" at bounding box center [323, 173] width 20 height 12
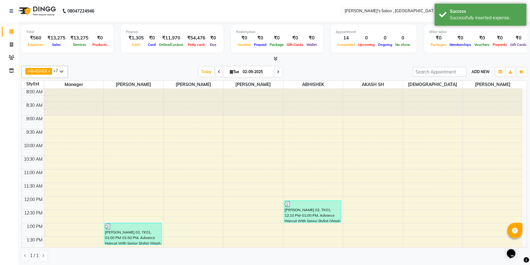
click at [480, 70] on span "ADD NEW" at bounding box center [481, 72] width 18 height 5
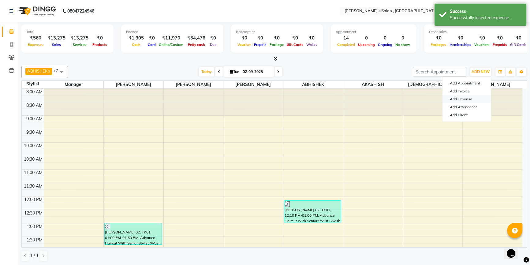
click at [463, 100] on link "Add Expense" at bounding box center [467, 99] width 48 height 8
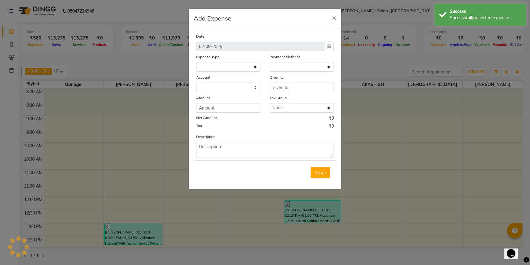
select select
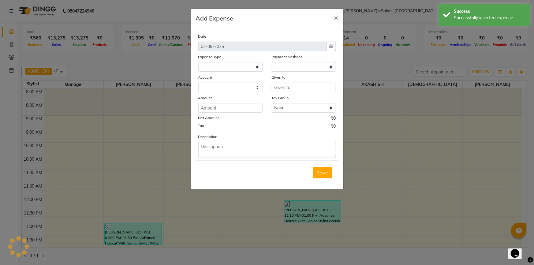
select select "1"
select select "6520"
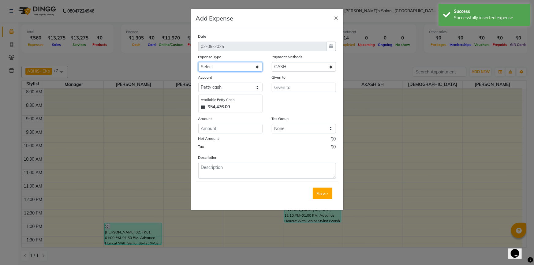
drag, startPoint x: 222, startPoint y: 67, endPoint x: 227, endPoint y: 72, distance: 6.7
click at [222, 67] on select "Select Advance Salary BANK TRANFAR Cash transfer to hub Client Snacks DISTRIBUT…" at bounding box center [230, 66] width 64 height 9
select select "11136"
click at [198, 62] on select "Select Advance Salary BANK TRANFAR Cash transfer to hub Client Snacks DISTRIBUT…" at bounding box center [230, 66] width 64 height 9
click at [297, 66] on select "Select CARD Voucher Package CASH Points Bank Wallet Prepaid GPay PhonePe PayTM …" at bounding box center [304, 66] width 64 height 9
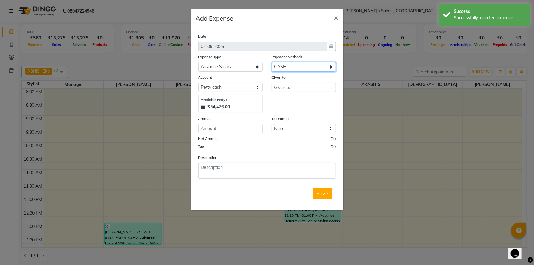
select select "7"
click at [272, 62] on select "Select CARD Voucher Package CASH Points Bank Wallet Prepaid GPay PhonePe PayTM …" at bounding box center [304, 66] width 64 height 9
select select "6521"
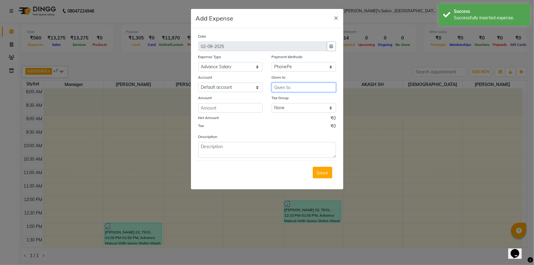
click at [296, 89] on input "text" at bounding box center [304, 87] width 64 height 9
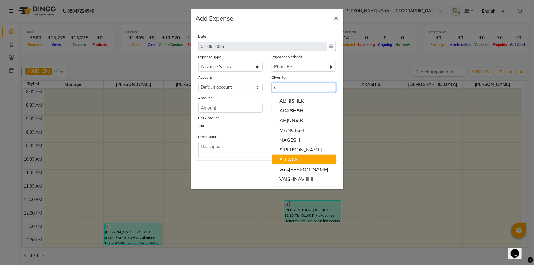
click at [289, 162] on ngb-highlight "S UJATA" at bounding box center [289, 159] width 18 height 6
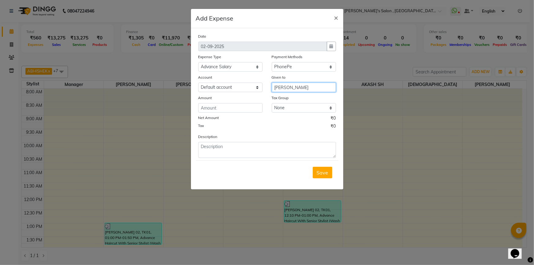
type input "[PERSON_NAME]"
click at [220, 110] on input "number" at bounding box center [230, 107] width 64 height 9
type input "555"
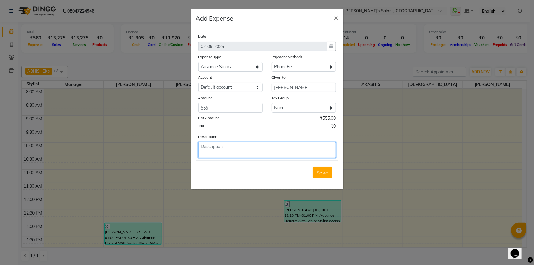
click at [219, 151] on textarea at bounding box center [267, 150] width 138 height 16
type textarea "suajta insurance"
click at [324, 178] on button "Save" at bounding box center [323, 173] width 20 height 12
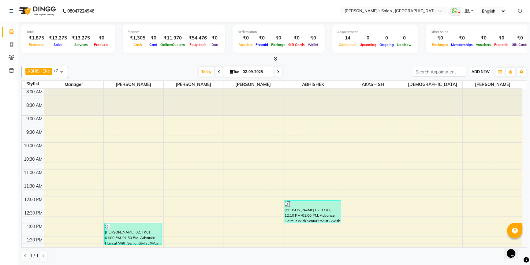
click at [480, 74] on button "ADD NEW Toggle Dropdown" at bounding box center [480, 72] width 21 height 9
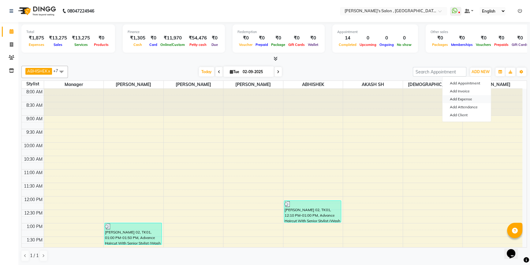
click at [466, 99] on link "Add Expense" at bounding box center [467, 99] width 48 height 8
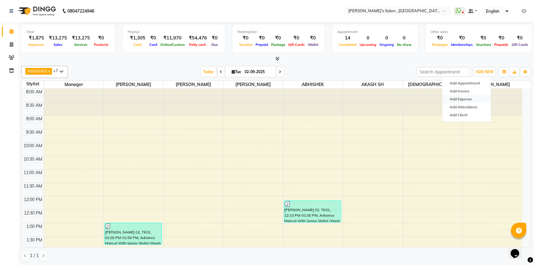
select select "1"
select select "6520"
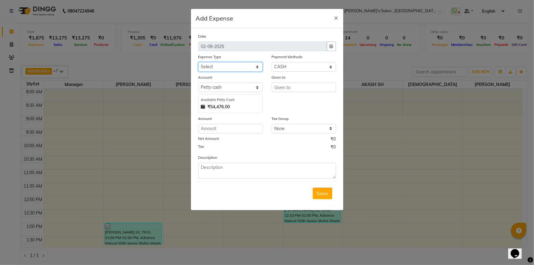
drag, startPoint x: 228, startPoint y: 68, endPoint x: 224, endPoint y: 71, distance: 5.4
click at [228, 68] on select "Select Advance Salary BANK TRANFAR Cash transfer to hub Client Snacks DISTRIBUT…" at bounding box center [230, 66] width 64 height 9
select select "11136"
click at [198, 62] on select "Select Advance Salary BANK TRANFAR Cash transfer to hub Client Snacks DISTRIBUT…" at bounding box center [230, 66] width 64 height 9
drag, startPoint x: 293, startPoint y: 63, endPoint x: 293, endPoint y: 71, distance: 8.0
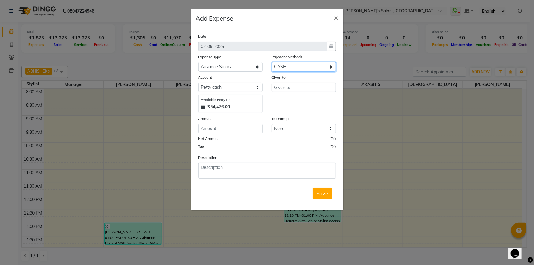
click at [293, 63] on select "Select CARD Voucher Package CASH Points Bank Wallet Prepaid GPay PhonePe PayTM …" at bounding box center [304, 66] width 64 height 9
select select "7"
click at [272, 62] on select "Select CARD Voucher Package CASH Points Bank Wallet Prepaid GPay PhonePe PayTM …" at bounding box center [304, 66] width 64 height 9
select select "6521"
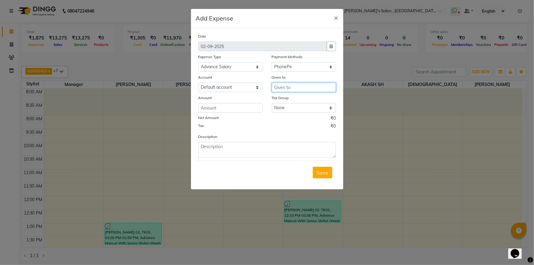
click at [297, 91] on input "text" at bounding box center [304, 87] width 64 height 9
click at [291, 109] on ngb-highlight "V AISHNA V IIIIIII" at bounding box center [307, 110] width 55 height 6
type input "[DEMOGRAPHIC_DATA]"
click at [211, 109] on input "number" at bounding box center [230, 107] width 64 height 9
type input "755"
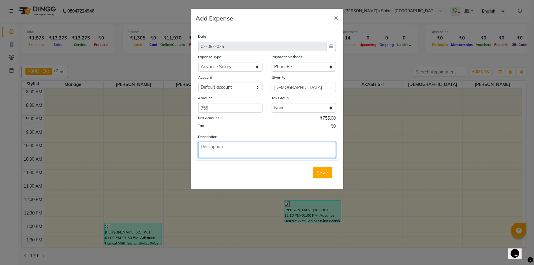
click at [260, 155] on textarea at bounding box center [267, 150] width 138 height 16
type textarea "vaishnavi insurance"
click at [325, 172] on span "Save" at bounding box center [323, 173] width 12 height 6
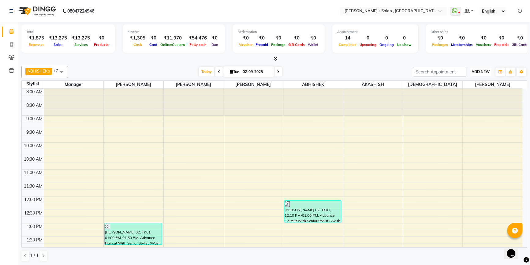
click at [488, 70] on span "ADD NEW" at bounding box center [481, 72] width 18 height 5
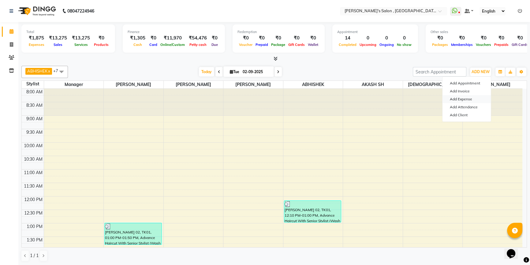
click at [466, 99] on link "Add Expense" at bounding box center [467, 99] width 48 height 8
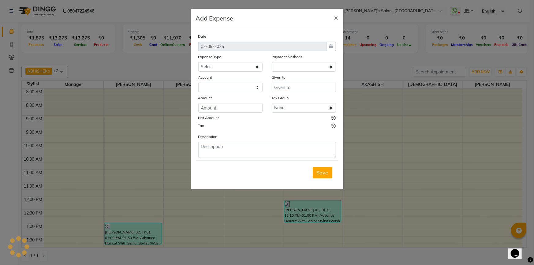
select select "1"
select select "6520"
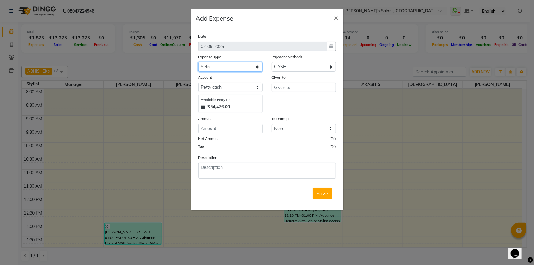
click at [242, 69] on select "Select Advance Salary BANK TRANFAR Cash transfer to hub Client Snacks DISTRIBUT…" at bounding box center [230, 66] width 64 height 9
select select "11136"
click at [198, 62] on select "Select Advance Salary BANK TRANFAR Cash transfer to hub Client Snacks DISTRIBUT…" at bounding box center [230, 66] width 64 height 9
click at [289, 91] on input "text" at bounding box center [304, 87] width 64 height 9
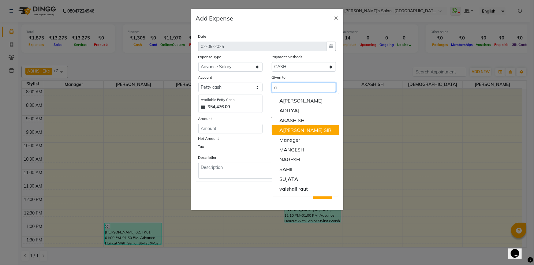
click at [296, 130] on ngb-highlight "A RJUN SIR" at bounding box center [306, 130] width 52 height 6
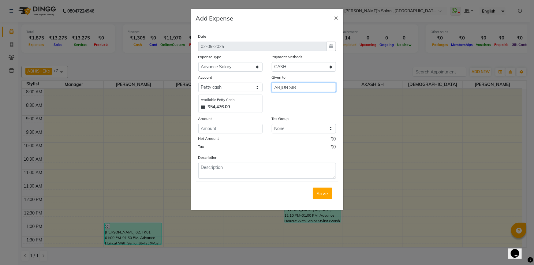
type input "ARJUN SIR"
click at [249, 131] on input "number" at bounding box center [230, 128] width 64 height 9
type input "1720"
click at [292, 64] on select "Select CARD Voucher Package CASH Points Bank Wallet Prepaid GPay PhonePe PayTM …" at bounding box center [304, 66] width 64 height 9
select select "7"
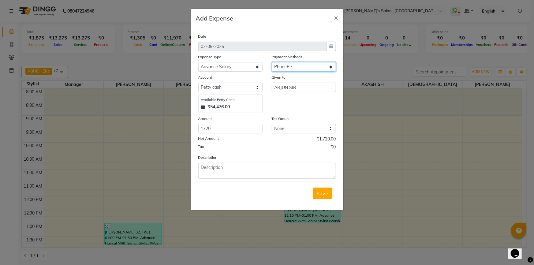
click at [272, 62] on select "Select CARD Voucher Package CASH Points Bank Wallet Prepaid GPay PhonePe PayTM …" at bounding box center [304, 66] width 64 height 9
select select "6521"
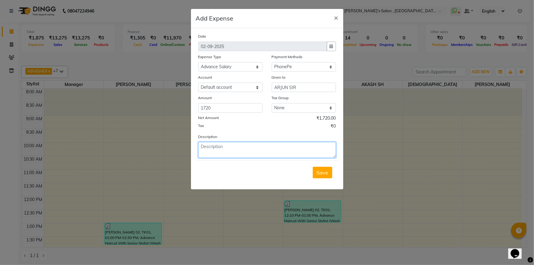
click at [233, 144] on textarea at bounding box center [267, 150] width 138 height 16
type textarea "insurance"
click at [322, 175] on span "Save" at bounding box center [323, 173] width 12 height 6
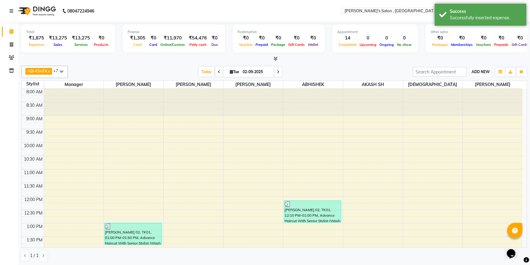
click at [483, 70] on span "ADD NEW" at bounding box center [481, 72] width 18 height 5
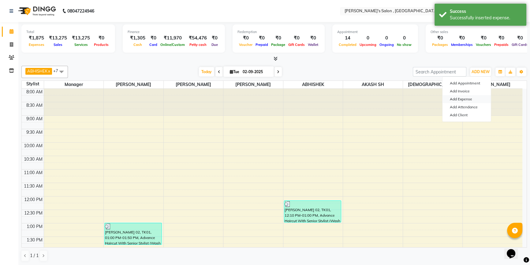
click at [464, 100] on link "Add Expense" at bounding box center [467, 99] width 48 height 8
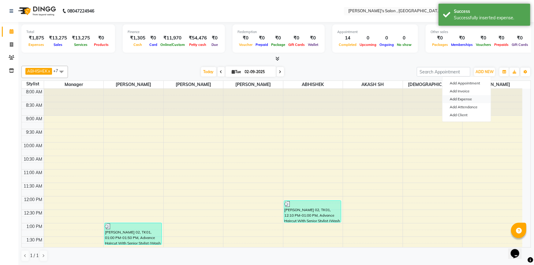
select select "1"
select select "6520"
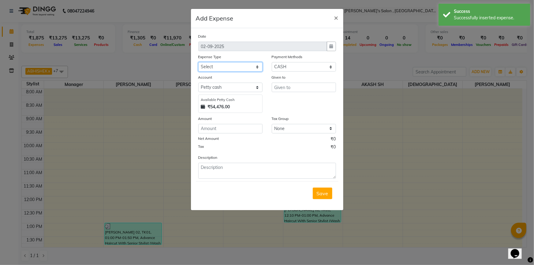
drag, startPoint x: 234, startPoint y: 65, endPoint x: 233, endPoint y: 71, distance: 5.6
click at [234, 65] on select "Select Advance Salary BANK TRANFAR Cash transfer to hub Client Snacks DISTRIBUT…" at bounding box center [230, 66] width 64 height 9
select select "11136"
click at [198, 62] on select "Select Advance Salary BANK TRANFAR Cash transfer to hub Client Snacks DISTRIBUT…" at bounding box center [230, 66] width 64 height 9
click at [287, 70] on select "Select CARD Voucher Package CASH Points Bank Wallet Prepaid GPay PhonePe PayTM …" at bounding box center [304, 66] width 64 height 9
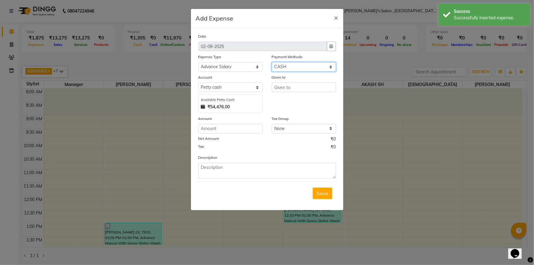
select select "7"
click at [272, 62] on select "Select CARD Voucher Package CASH Points Bank Wallet Prepaid GPay PhonePe PayTM …" at bounding box center [304, 66] width 64 height 9
select select "6521"
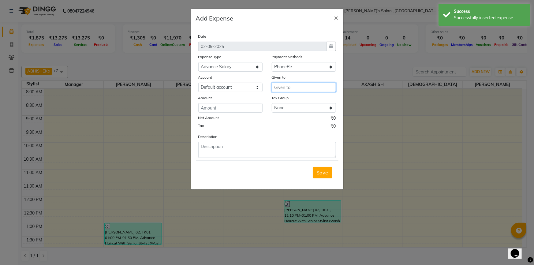
click at [306, 88] on input "text" at bounding box center [304, 87] width 64 height 9
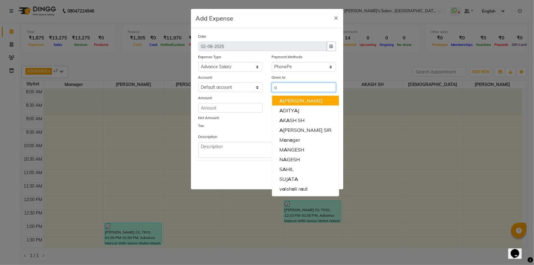
click at [303, 100] on ngb-highlight "A BHISHEK" at bounding box center [301, 101] width 43 height 6
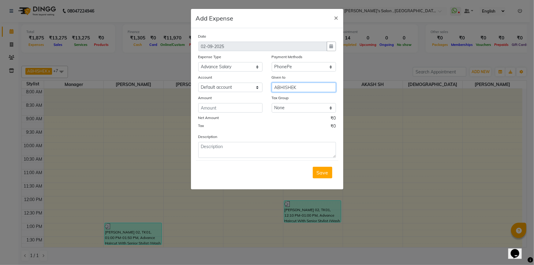
type input "ABHISHEK"
click at [211, 107] on input "number" at bounding box center [230, 107] width 64 height 9
type input "1715"
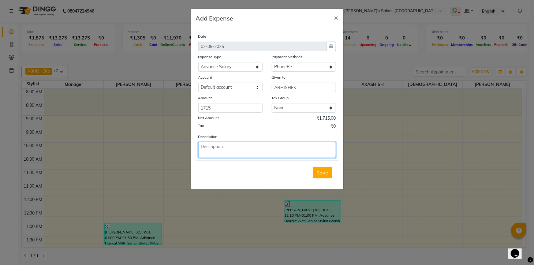
click at [248, 149] on textarea at bounding box center [267, 150] width 138 height 16
type textarea "abhishek insurance"
click at [317, 170] on span "Save" at bounding box center [323, 173] width 12 height 6
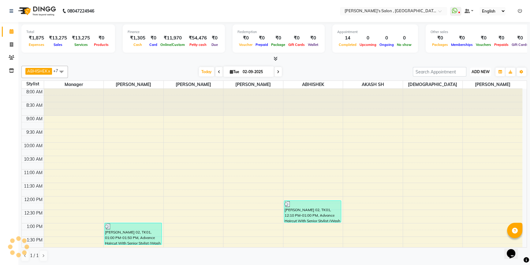
click at [475, 70] on span "ADD NEW" at bounding box center [481, 72] width 18 height 5
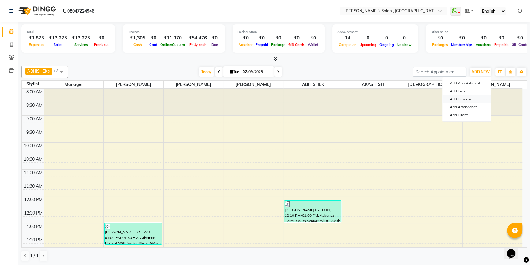
click at [468, 101] on link "Add Expense" at bounding box center [467, 99] width 48 height 8
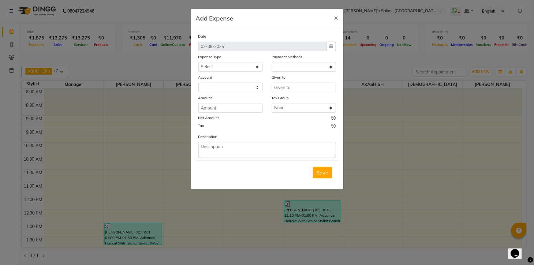
select select "1"
select select "6520"
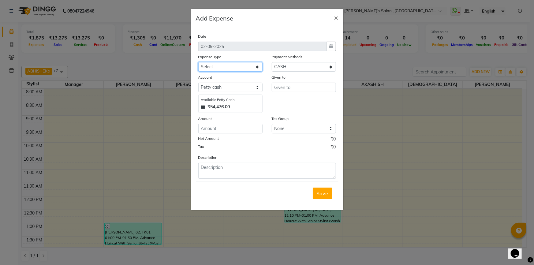
click at [224, 69] on select "Select Advance Salary BANK TRANFAR Cash transfer to hub Client Snacks DISTRIBUT…" at bounding box center [230, 66] width 64 height 9
select select "11136"
click at [198, 62] on select "Select Advance Salary BANK TRANFAR Cash transfer to hub Client Snacks DISTRIBUT…" at bounding box center [230, 66] width 64 height 9
click at [278, 88] on input "text" at bounding box center [304, 87] width 64 height 9
drag, startPoint x: 316, startPoint y: 67, endPoint x: 311, endPoint y: 70, distance: 6.0
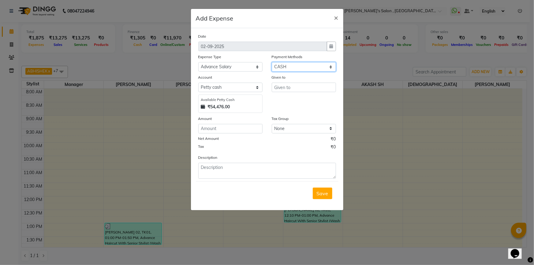
click at [316, 67] on select "Select CARD Voucher Package CASH Points Bank Wallet Prepaid GPay PhonePe PayTM …" at bounding box center [304, 66] width 64 height 9
select select "7"
click at [272, 62] on select "Select CARD Voucher Package CASH Points Bank Wallet Prepaid GPay PhonePe PayTM …" at bounding box center [304, 66] width 64 height 9
select select "6521"
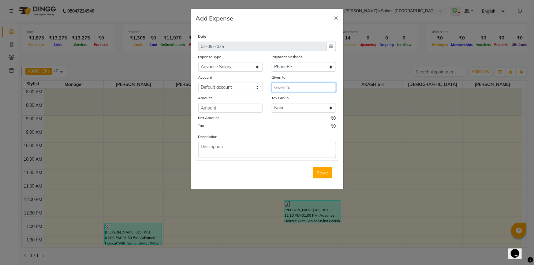
click at [300, 91] on input "text" at bounding box center [304, 87] width 64 height 9
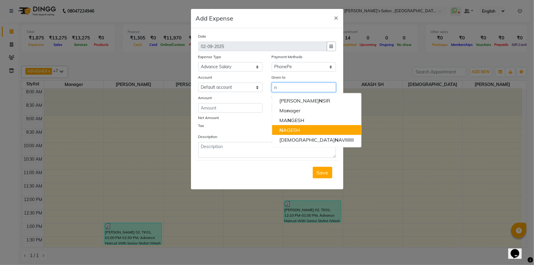
click at [298, 134] on button "N AGESH" at bounding box center [316, 130] width 89 height 10
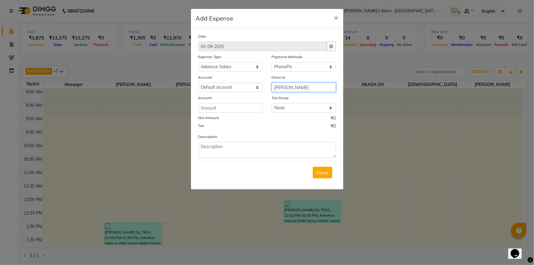
type input "[PERSON_NAME]"
click at [253, 112] on input "number" at bounding box center [230, 107] width 64 height 9
type input "960"
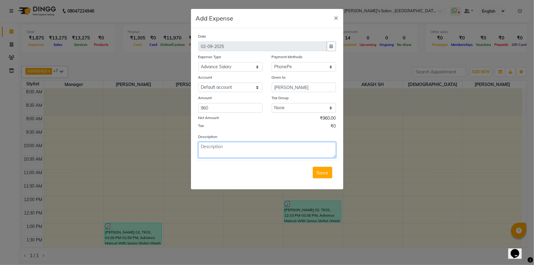
click at [249, 150] on textarea at bounding box center [267, 150] width 138 height 16
type textarea "anjali mavshi insurance"
click at [318, 169] on button "Save" at bounding box center [323, 173] width 20 height 12
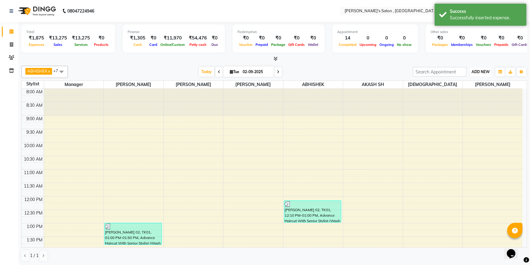
click at [477, 70] on span "ADD NEW" at bounding box center [481, 72] width 18 height 5
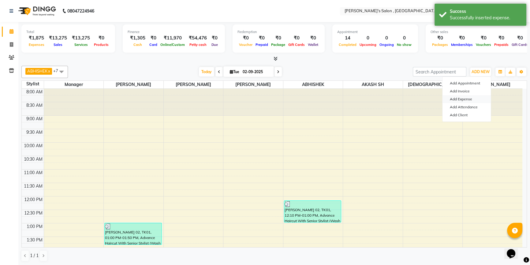
click at [470, 101] on link "Add Expense" at bounding box center [467, 99] width 48 height 8
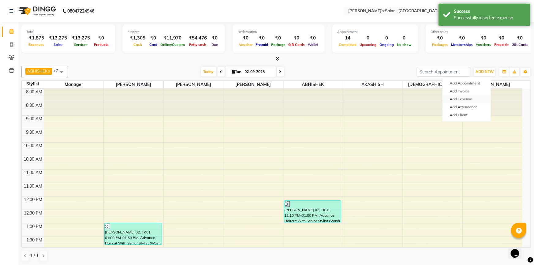
select select "1"
select select "6520"
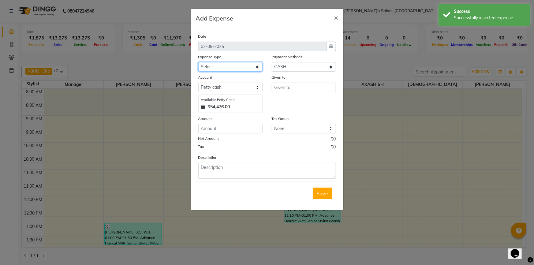
click at [239, 64] on select "Select Advance Salary BANK TRANFAR Cash transfer to hub Client Snacks DISTRIBUT…" at bounding box center [230, 66] width 64 height 9
select select "11136"
click at [198, 62] on select "Select Advance Salary BANK TRANFAR Cash transfer to hub Client Snacks DISTRIBUT…" at bounding box center [230, 66] width 64 height 9
drag, startPoint x: 297, startPoint y: 68, endPoint x: 297, endPoint y: 72, distance: 3.4
click at [297, 68] on select "Select CARD Voucher Package CASH Points Bank Wallet Prepaid GPay PhonePe PayTM …" at bounding box center [304, 66] width 64 height 9
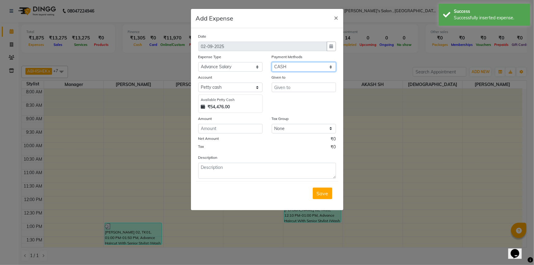
select select "7"
click at [272, 62] on select "Select CARD Voucher Package CASH Points Bank Wallet Prepaid GPay PhonePe PayTM …" at bounding box center [304, 66] width 64 height 9
select select "6521"
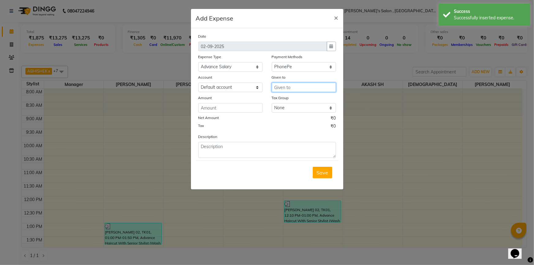
click at [300, 90] on input "text" at bounding box center [304, 87] width 64 height 9
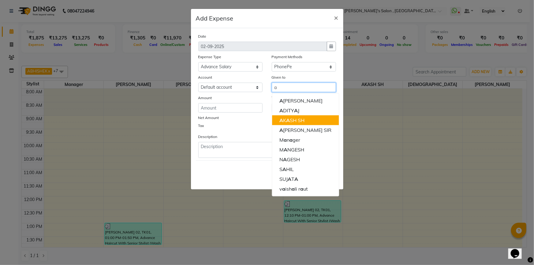
click at [290, 122] on span "A" at bounding box center [288, 120] width 4 height 6
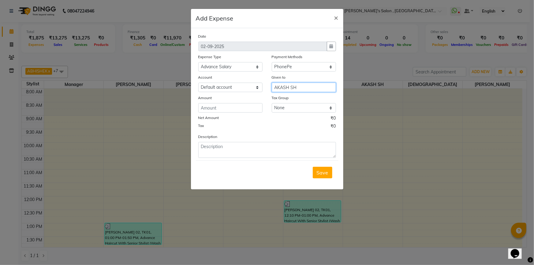
type input "AKASH SH"
click at [236, 112] on input "number" at bounding box center [230, 107] width 64 height 9
type input "760"
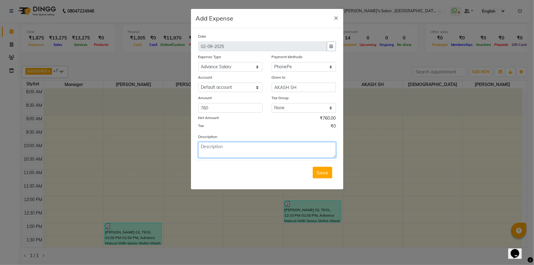
click at [228, 150] on textarea at bounding box center [267, 150] width 138 height 16
type textarea "akash insurance"
click at [324, 170] on button "Save" at bounding box center [323, 173] width 20 height 12
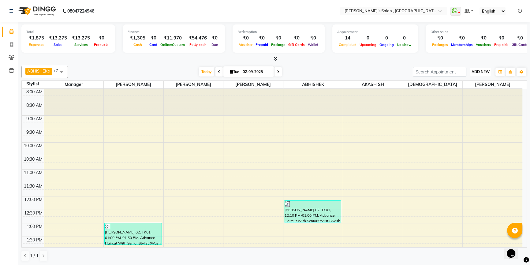
click at [472, 70] on span "ADD NEW" at bounding box center [481, 72] width 18 height 5
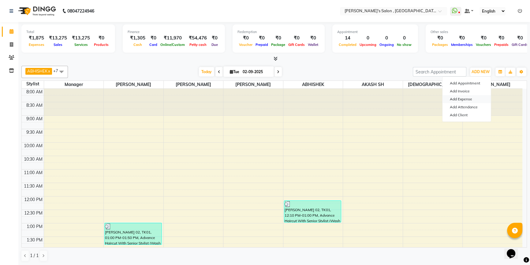
click at [469, 98] on link "Add Expense" at bounding box center [467, 99] width 48 height 8
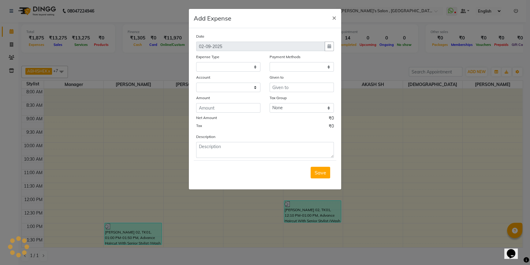
select select
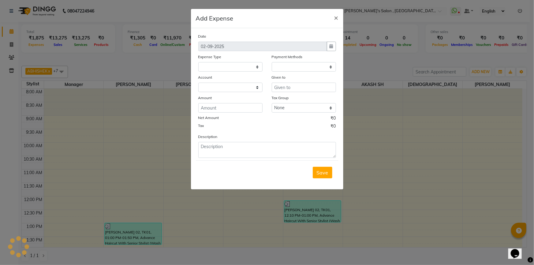
select select "1"
select select "6520"
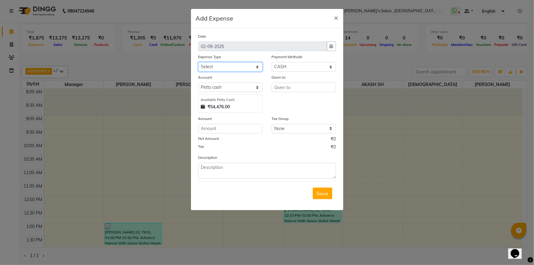
drag, startPoint x: 232, startPoint y: 64, endPoint x: 230, endPoint y: 72, distance: 7.7
click at [232, 64] on select "Select Advance Salary BANK TRANFAR Cash transfer to hub Client Snacks DISTRIBUT…" at bounding box center [230, 66] width 64 height 9
select select "11136"
click at [198, 62] on select "Select Advance Salary BANK TRANFAR Cash transfer to hub Client Snacks DISTRIBUT…" at bounding box center [230, 66] width 64 height 9
drag, startPoint x: 318, startPoint y: 66, endPoint x: 315, endPoint y: 70, distance: 5.4
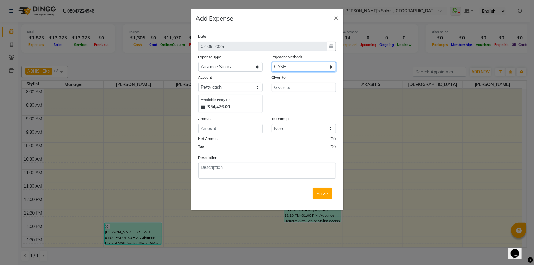
click at [318, 66] on select "Select CARD Voucher Package CASH Points Bank Wallet Prepaid GPay PhonePe PayTM …" at bounding box center [304, 66] width 64 height 9
select select "7"
click at [272, 62] on select "Select CARD Voucher Package CASH Points Bank Wallet Prepaid GPay PhonePe PayTM …" at bounding box center [304, 66] width 64 height 9
select select "6521"
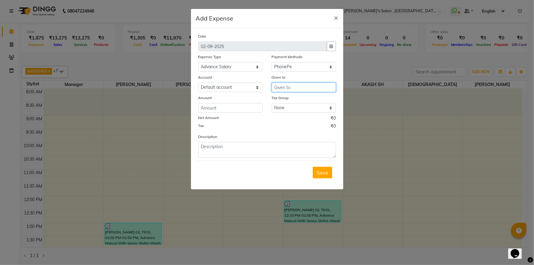
click at [302, 92] on input "text" at bounding box center [304, 87] width 64 height 9
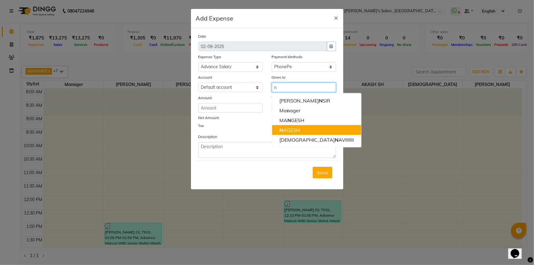
click at [295, 130] on ngb-highlight "N AGESH" at bounding box center [290, 130] width 21 height 6
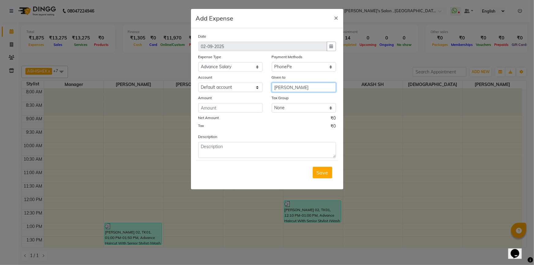
type input "[PERSON_NAME]"
click at [224, 107] on input "number" at bounding box center [230, 107] width 64 height 9
type input "755"
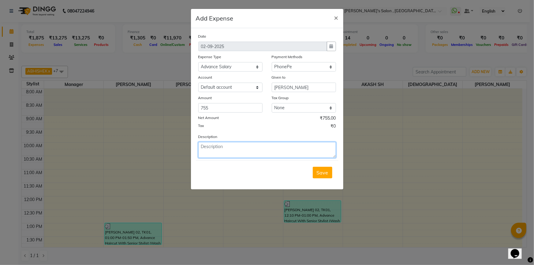
click at [235, 155] on textarea at bounding box center [267, 150] width 138 height 16
type textarea "insurance nagesh"
click at [327, 172] on span "Save" at bounding box center [323, 173] width 12 height 6
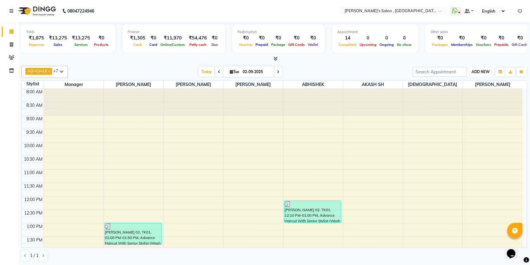
click at [482, 71] on span "ADD NEW" at bounding box center [481, 72] width 18 height 5
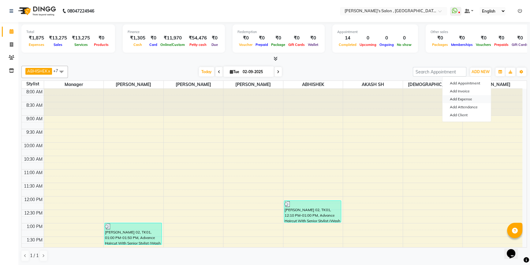
click at [458, 101] on link "Add Expense" at bounding box center [467, 99] width 48 height 8
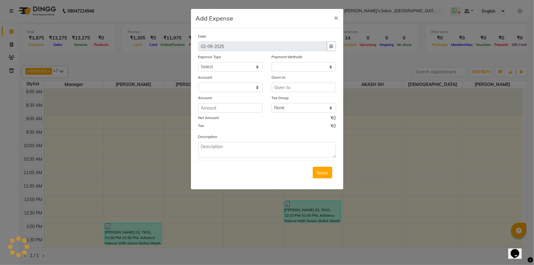
select select "1"
select select "6520"
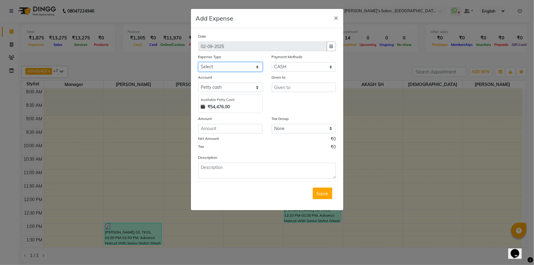
drag, startPoint x: 235, startPoint y: 68, endPoint x: 233, endPoint y: 71, distance: 3.8
click at [235, 68] on select "Select Advance Salary BANK TRANFAR Cash transfer to hub Client Snacks DISTRIBUT…" at bounding box center [230, 66] width 64 height 9
select select "11136"
click at [198, 62] on select "Select Advance Salary BANK TRANFAR Cash transfer to hub Client Snacks DISTRIBUT…" at bounding box center [230, 66] width 64 height 9
click at [280, 88] on input "text" at bounding box center [304, 87] width 64 height 9
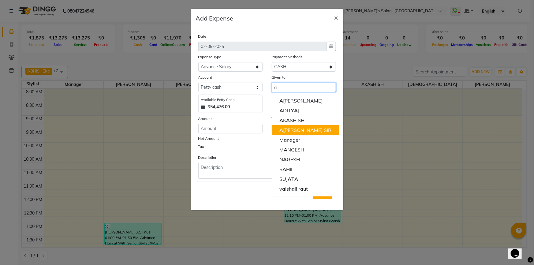
click at [304, 132] on button "A RJUN SIR" at bounding box center [305, 130] width 67 height 10
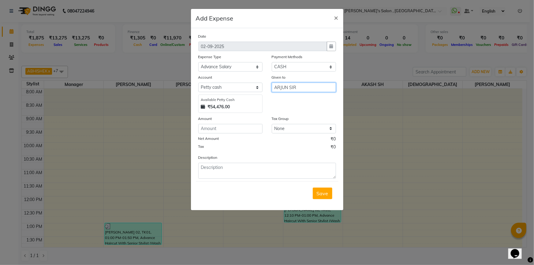
type input "ARJUN SIR"
click at [205, 128] on input "number" at bounding box center [230, 128] width 64 height 9
type input "340"
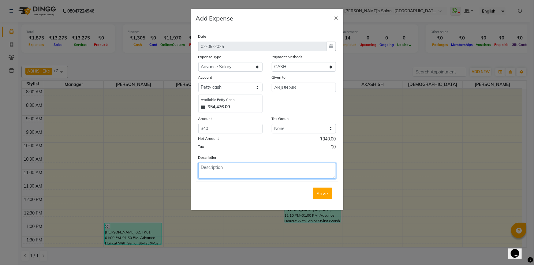
click at [221, 178] on textarea at bounding box center [267, 171] width 138 height 16
type textarea "arjun wagh"
click at [324, 196] on span "Save" at bounding box center [323, 193] width 12 height 6
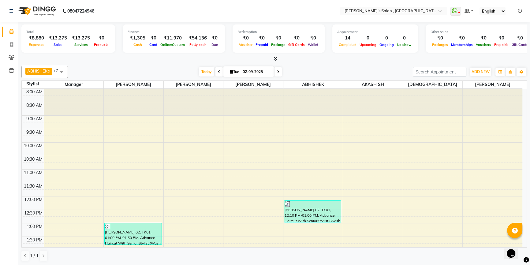
click at [517, 12] on ul "WhatsApp Status ✕ Status: Disconnected Most Recent Message: [DATE] 09:43 PM Rec…" at bounding box center [487, 11] width 75 height 8
click at [518, 12] on icon at bounding box center [520, 11] width 4 height 4
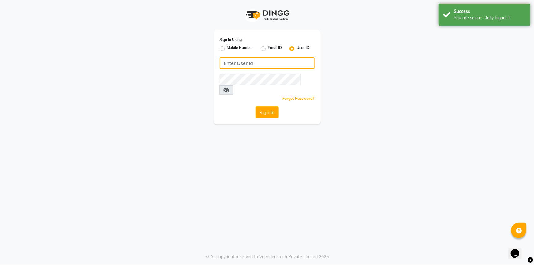
type input "7887369666"
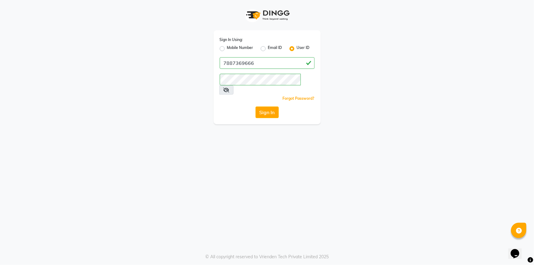
click at [227, 49] on label "Mobile Number" at bounding box center [240, 48] width 26 height 7
click at [227, 49] on input "Mobile Number" at bounding box center [229, 47] width 4 height 4
radio input "true"
radio input "false"
click at [257, 62] on input "Username" at bounding box center [277, 63] width 74 height 12
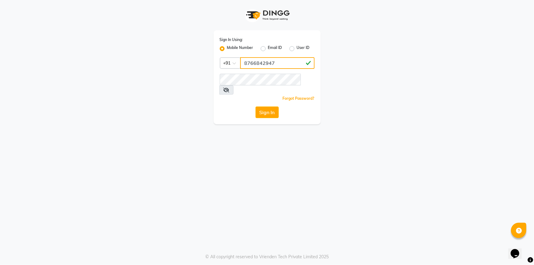
type input "8766842947"
click at [233, 95] on div "Forgot Password?" at bounding box center [267, 98] width 95 height 6
click at [274, 107] on button "Sign In" at bounding box center [267, 113] width 23 height 12
